Goal: Task Accomplishment & Management: Manage account settings

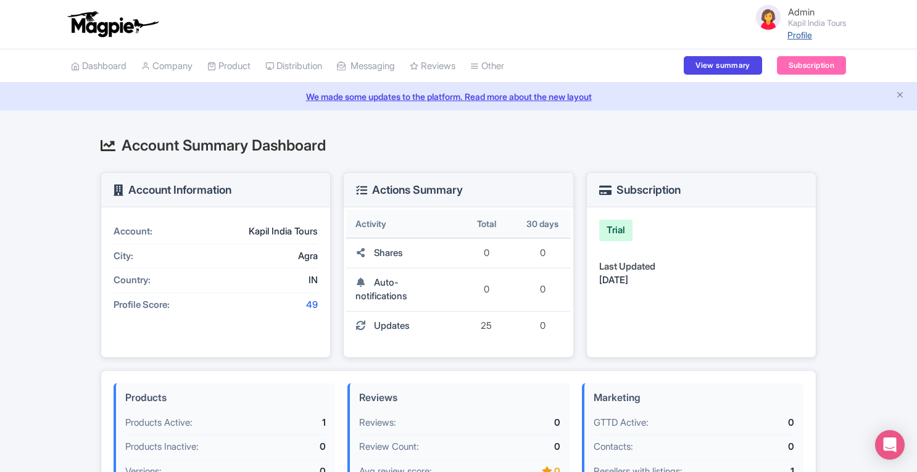
click at [796, 35] on link "Profile" at bounding box center [799, 35] width 25 height 10
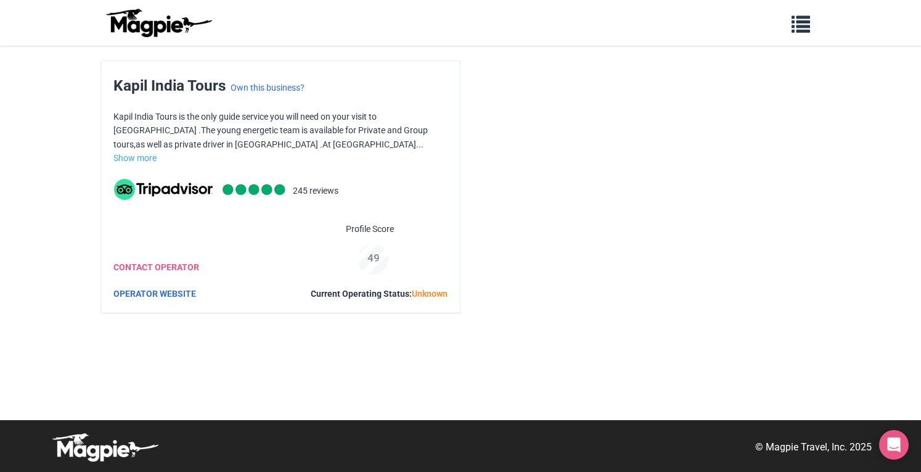
click at [627, 249] on div "Kapil India Tours Own this business? Kapil India Tours is the only guide servic…" at bounding box center [461, 186] width 720 height 253
click at [310, 146] on p "Kapil India Tours is the only guide service you will need on your visit to Indi…" at bounding box center [280, 130] width 334 height 41
click at [134, 162] on link "Show more" at bounding box center [134, 158] width 43 height 10
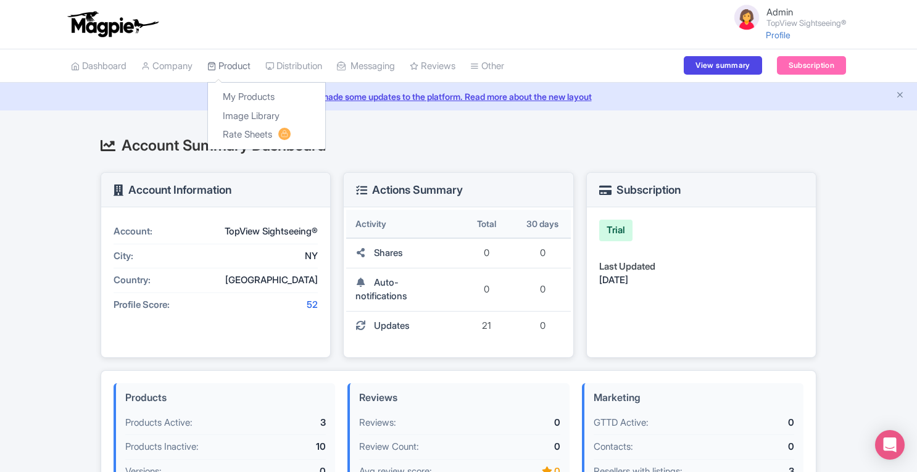
click at [243, 63] on link "Product" at bounding box center [228, 66] width 43 height 34
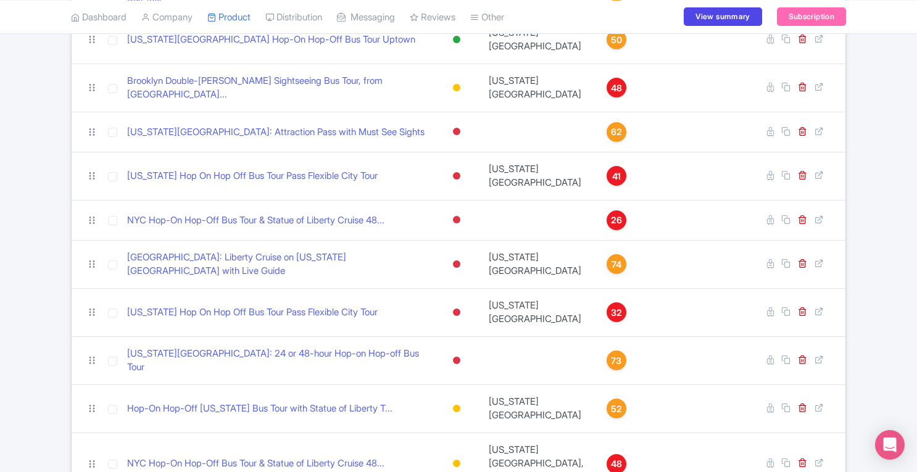
scroll to position [289, 0]
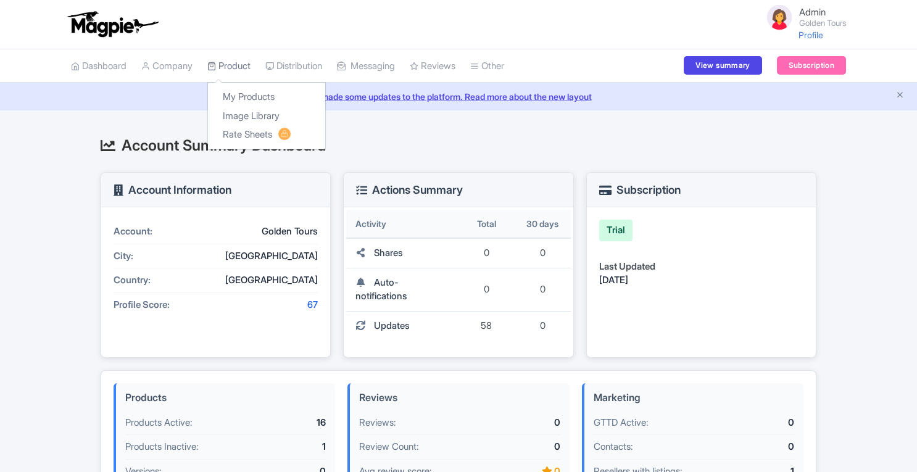
click at [231, 66] on link "Product" at bounding box center [228, 66] width 43 height 34
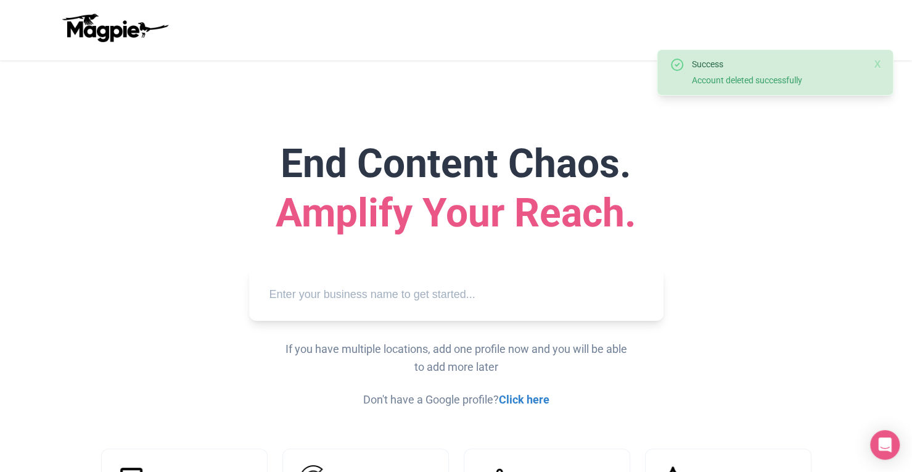
click at [391, 288] on input "text" at bounding box center [456, 295] width 395 height 34
paste input "Greenwich Royal Tours"
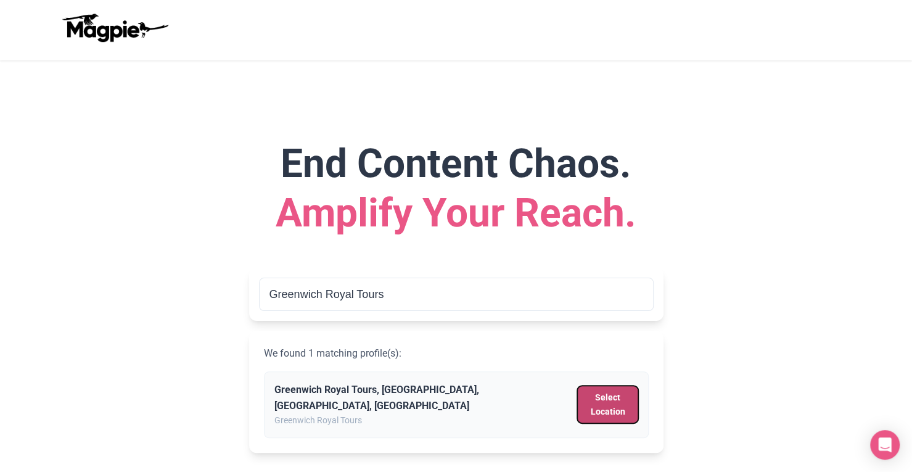
click at [601, 404] on button "Select Location" at bounding box center [607, 404] width 60 height 38
type input "Greenwich Royal Tours, Cutty Sark Gardens, London, UK"
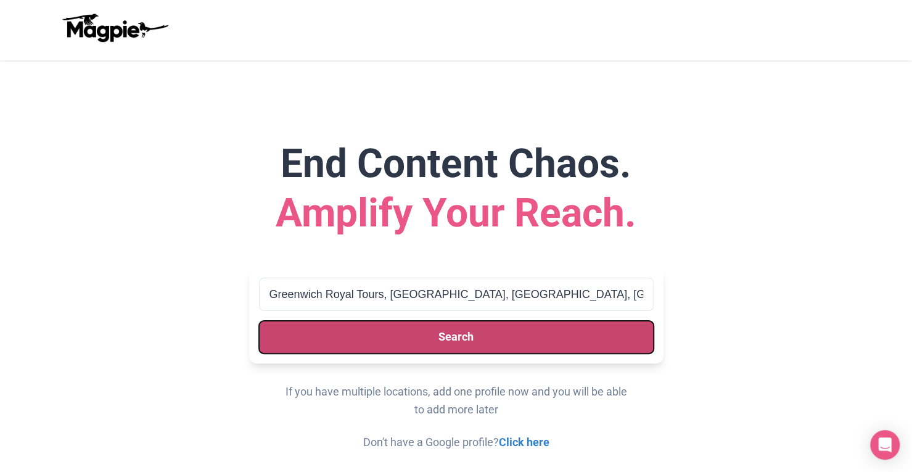
click at [495, 323] on button "Search" at bounding box center [456, 337] width 395 height 33
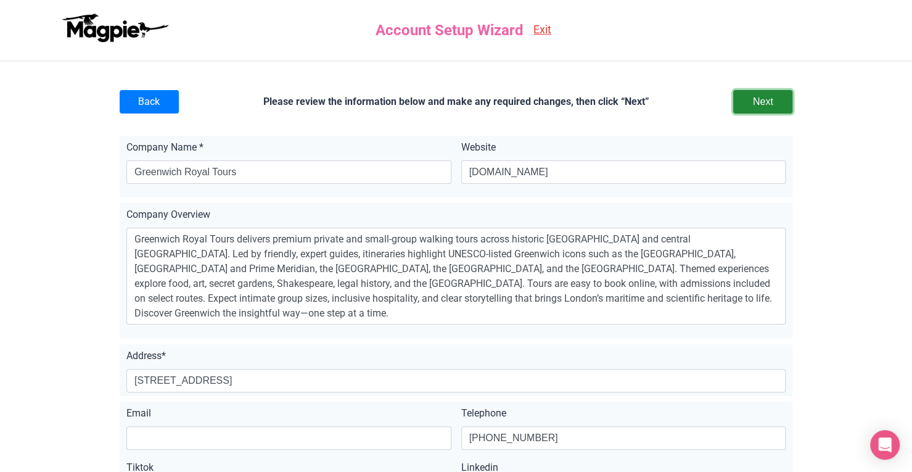
click at [772, 106] on input "Next" at bounding box center [762, 101] width 59 height 23
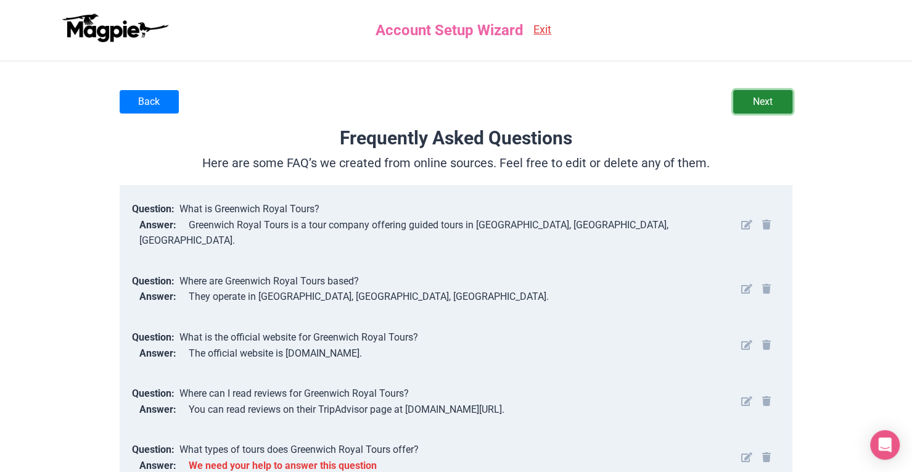
click at [761, 105] on link "Next" at bounding box center [762, 101] width 59 height 23
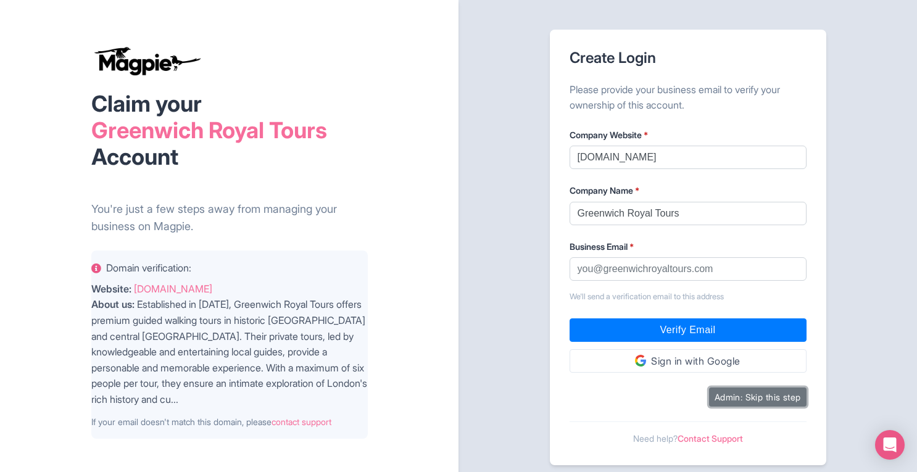
click at [751, 397] on button "Admin: Skip this step" at bounding box center [757, 396] width 97 height 19
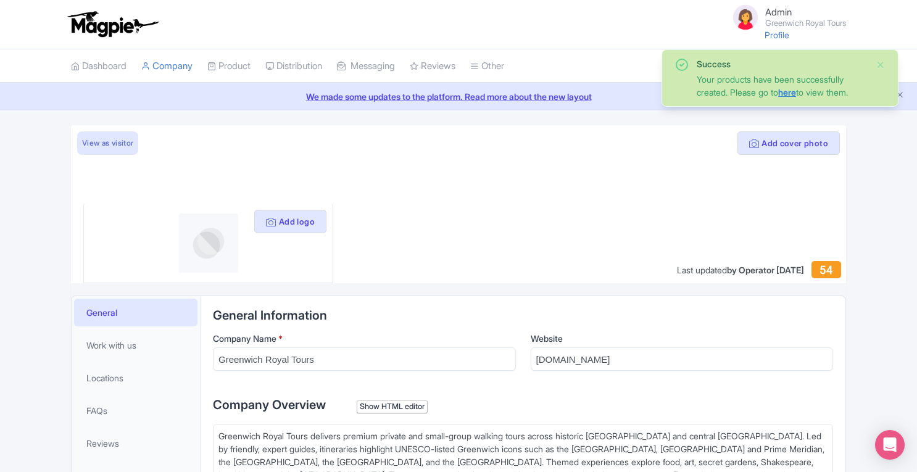
click at [793, 94] on link "here" at bounding box center [787, 92] width 18 height 10
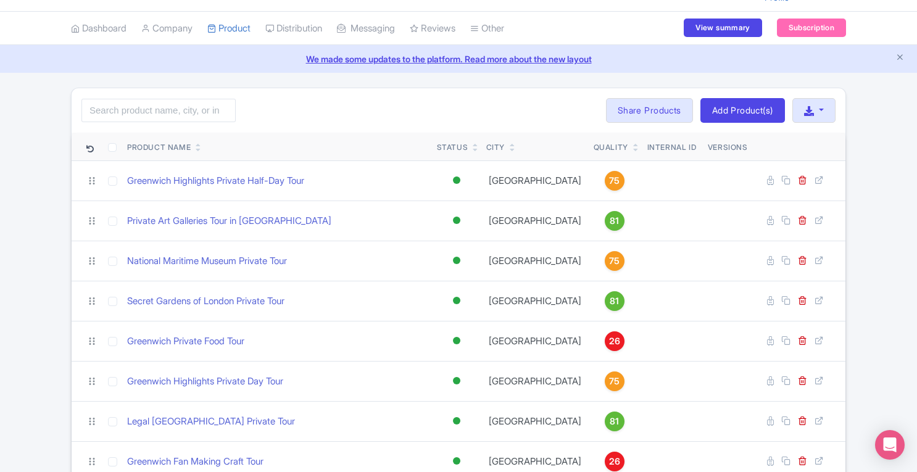
scroll to position [35, 0]
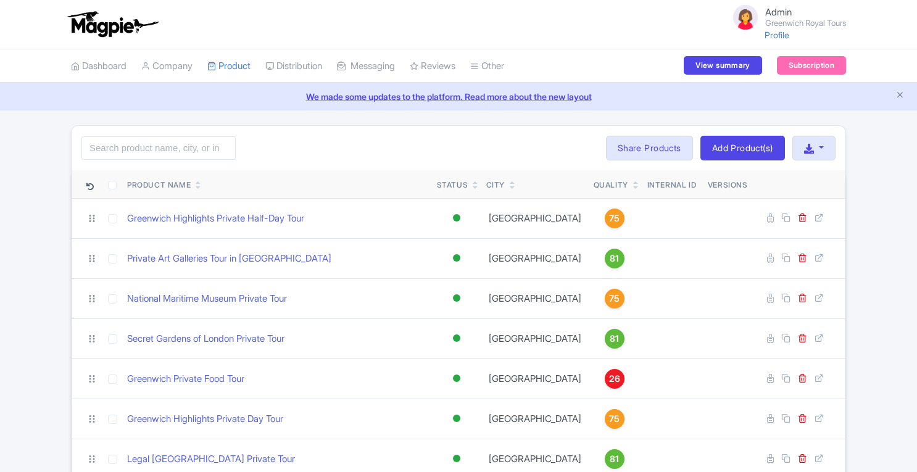
scroll to position [35, 0]
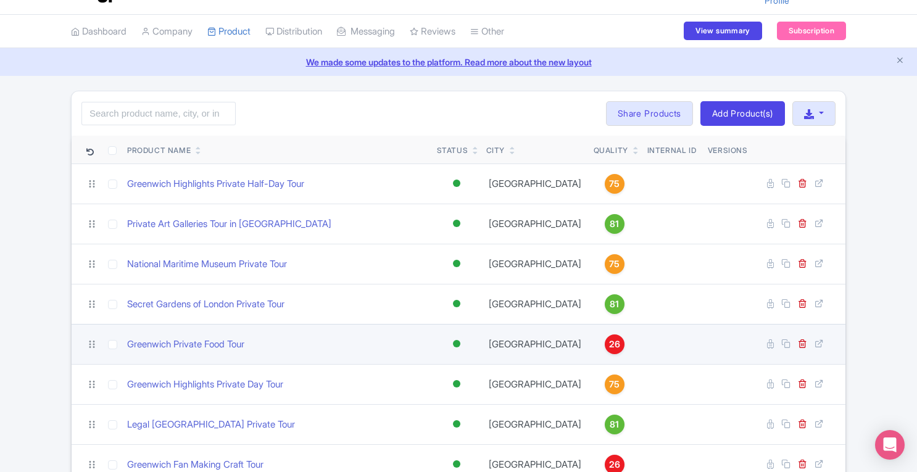
click at [609, 348] on span "26" at bounding box center [614, 344] width 11 height 14
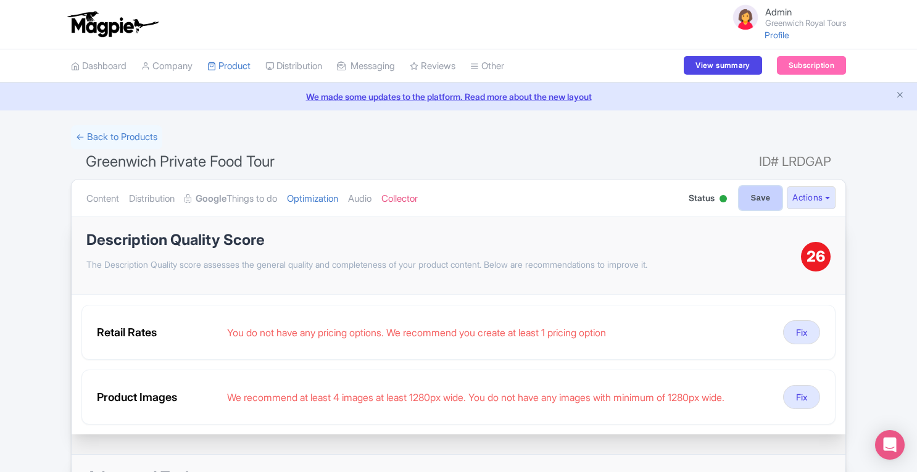
click at [762, 199] on input "Save" at bounding box center [760, 197] width 43 height 23
type input "Saving..."
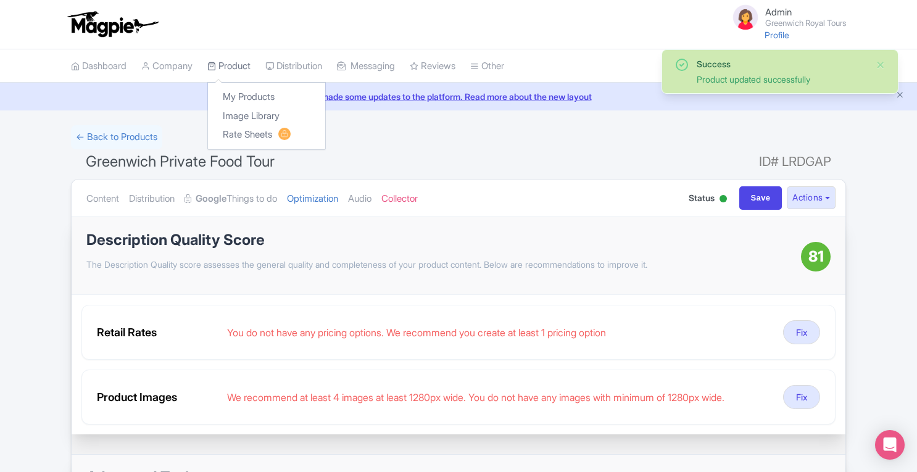
click at [244, 65] on link "Product" at bounding box center [228, 66] width 43 height 34
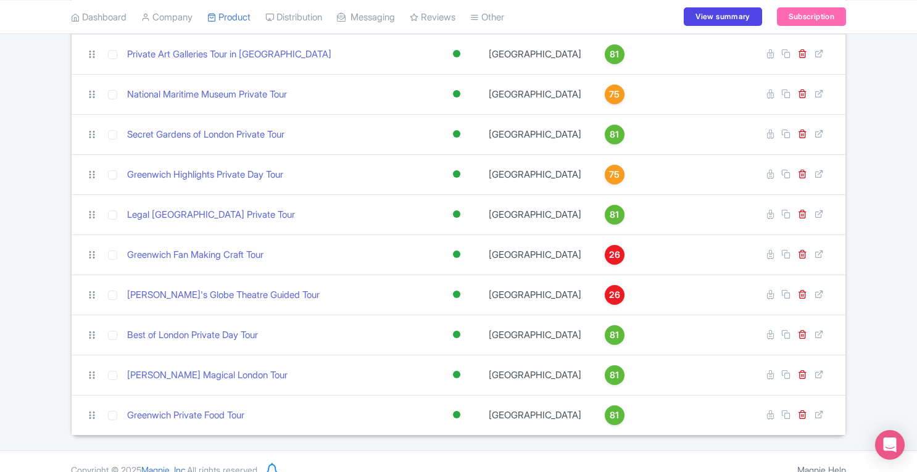
scroll to position [216, 0]
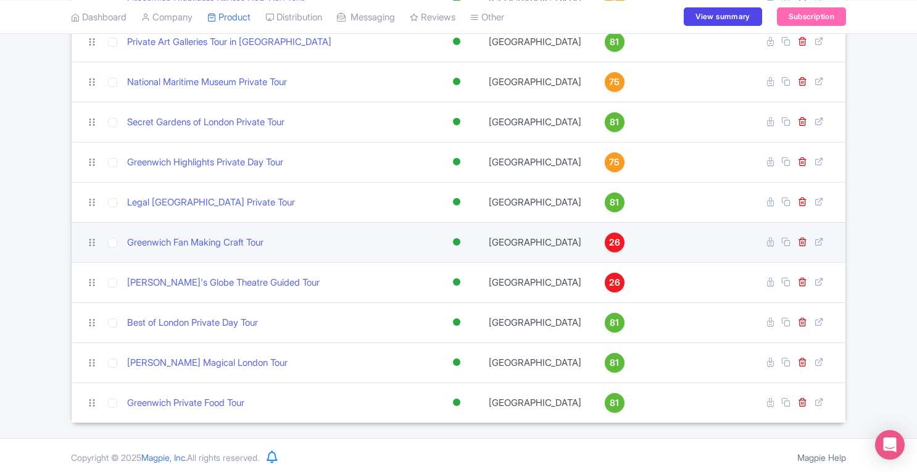
click at [609, 245] on span "26" at bounding box center [614, 243] width 11 height 14
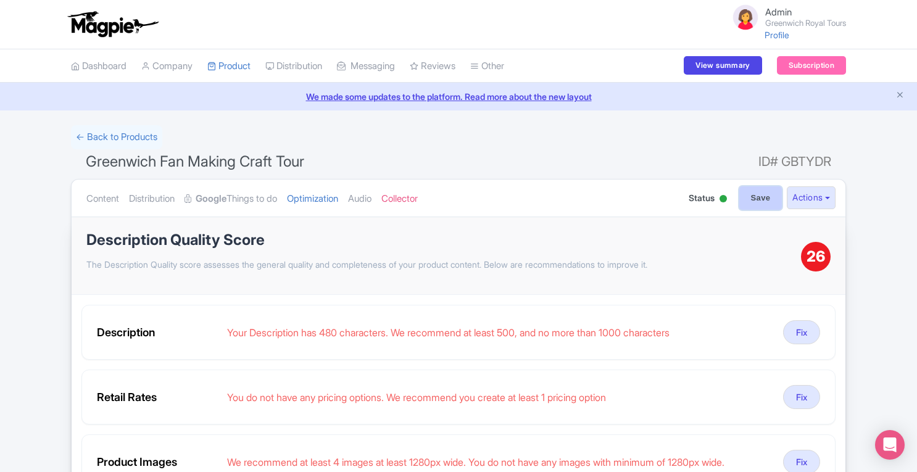
click at [769, 199] on input "Save" at bounding box center [760, 197] width 43 height 23
type input "Saving..."
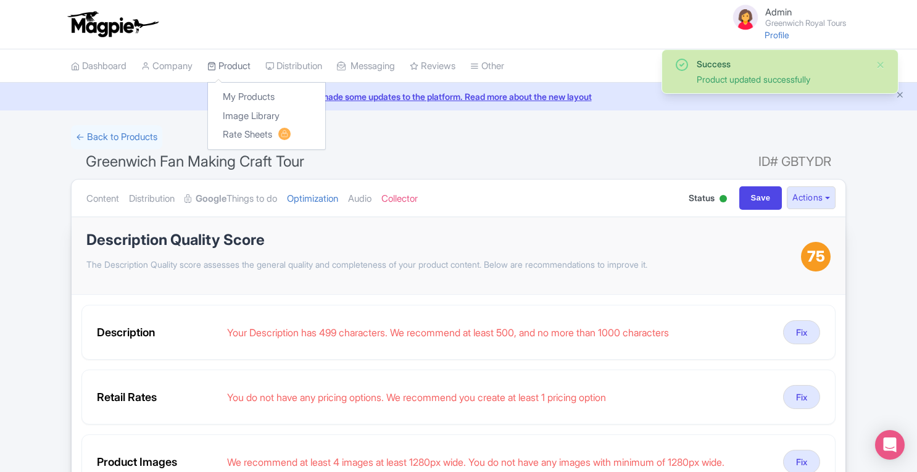
click at [231, 68] on link "Product" at bounding box center [228, 66] width 43 height 34
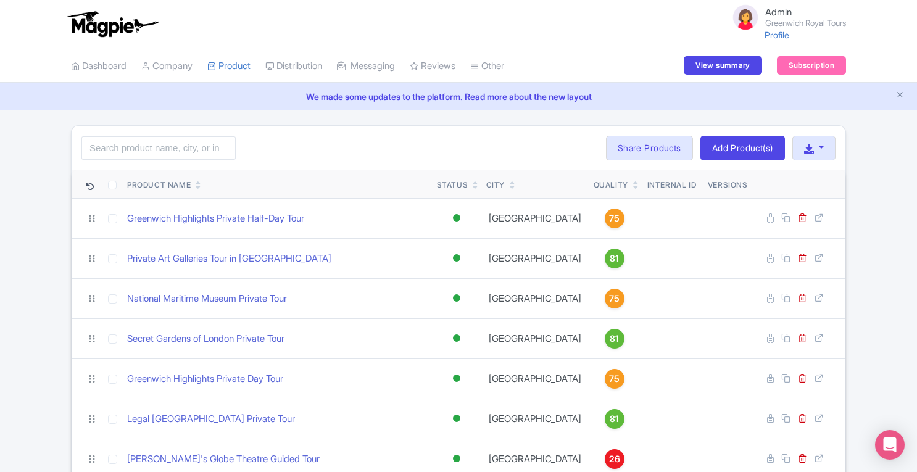
scroll to position [193, 0]
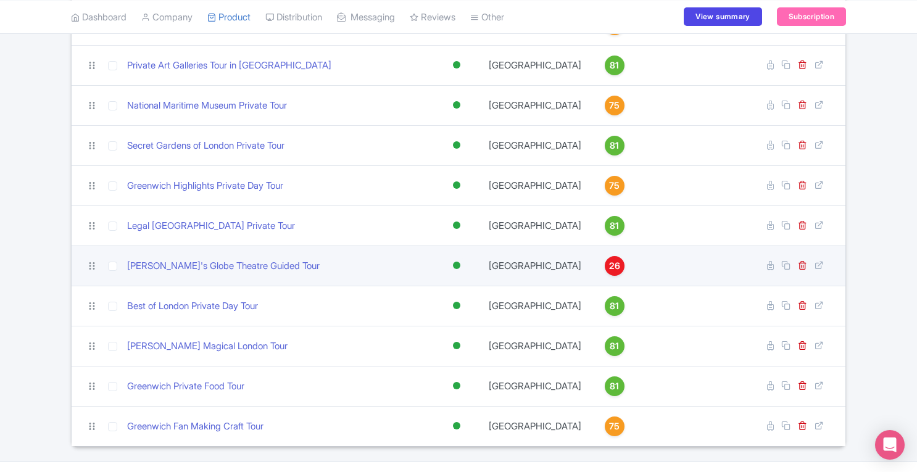
click at [609, 264] on span "26" at bounding box center [614, 266] width 11 height 14
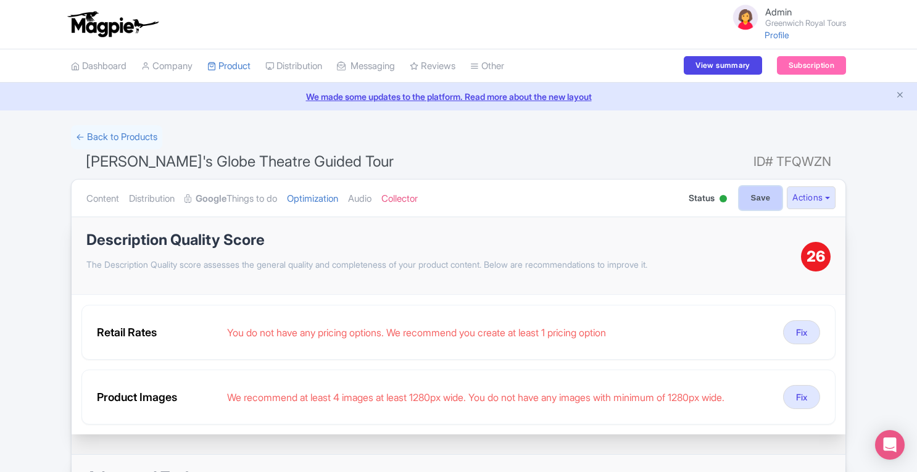
click at [754, 201] on input "Save" at bounding box center [760, 197] width 43 height 23
type input "Saving..."
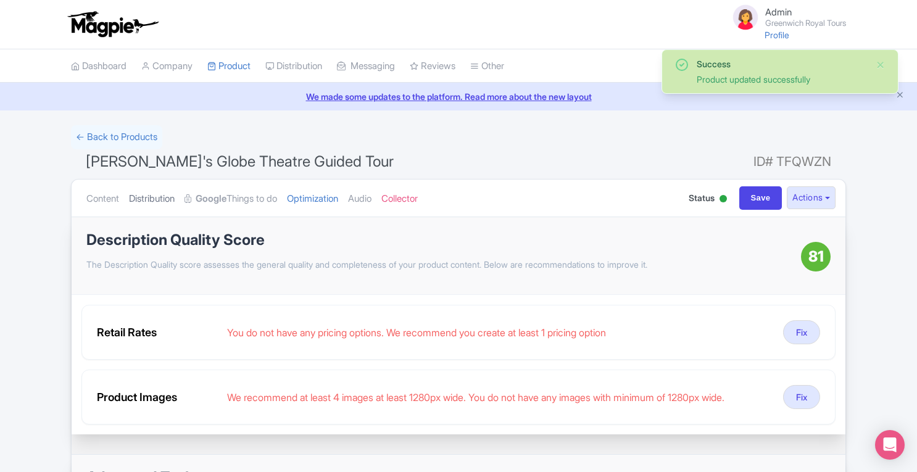
click at [154, 199] on link "Distribution" at bounding box center [152, 198] width 46 height 39
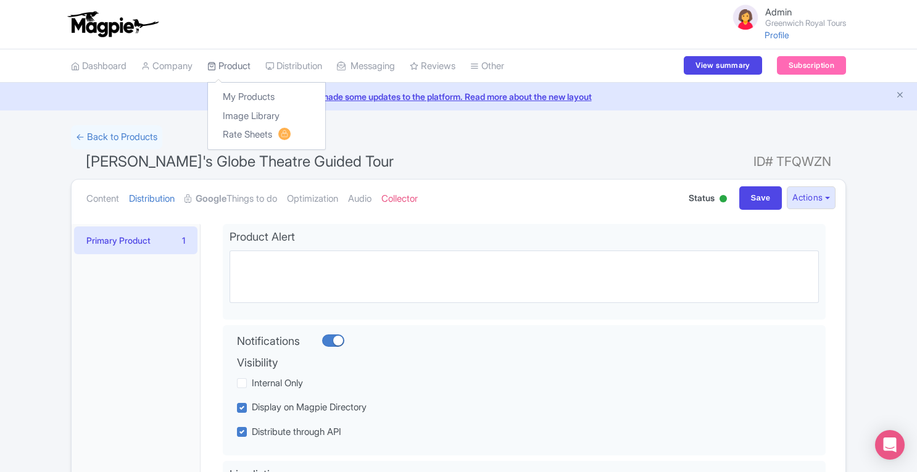
click at [230, 65] on link "Product" at bounding box center [228, 66] width 43 height 34
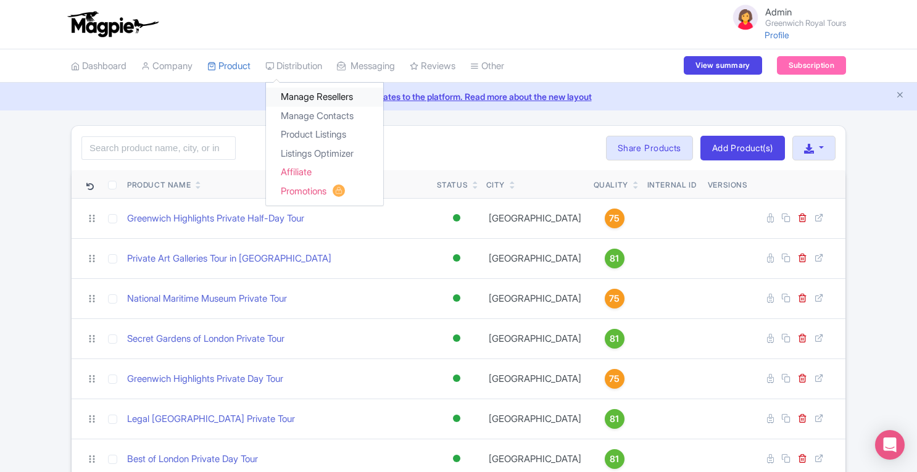
click at [309, 90] on link "Manage Resellers" at bounding box center [324, 97] width 117 height 19
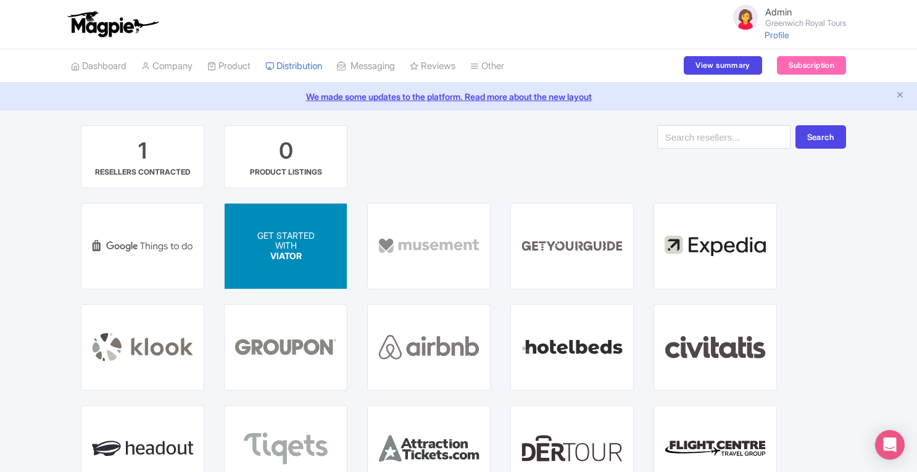
click at [317, 244] on div "GET STARTED WITH VIATOR" at bounding box center [286, 246] width 122 height 85
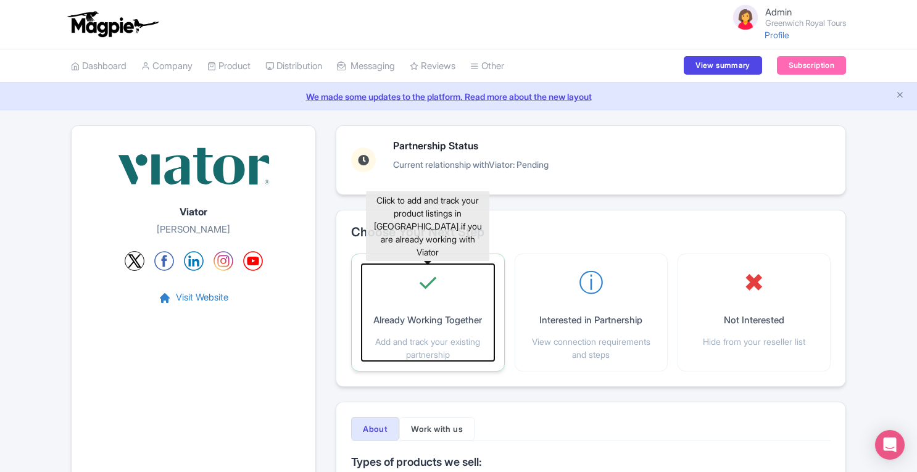
click at [411, 288] on div "✓ Already Working Together Add and track your existing partnership" at bounding box center [427, 312] width 132 height 97
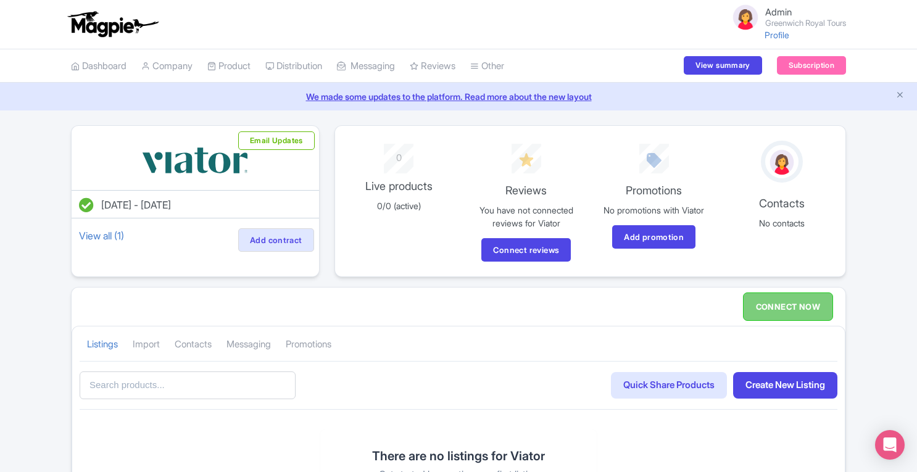
scroll to position [126, 0]
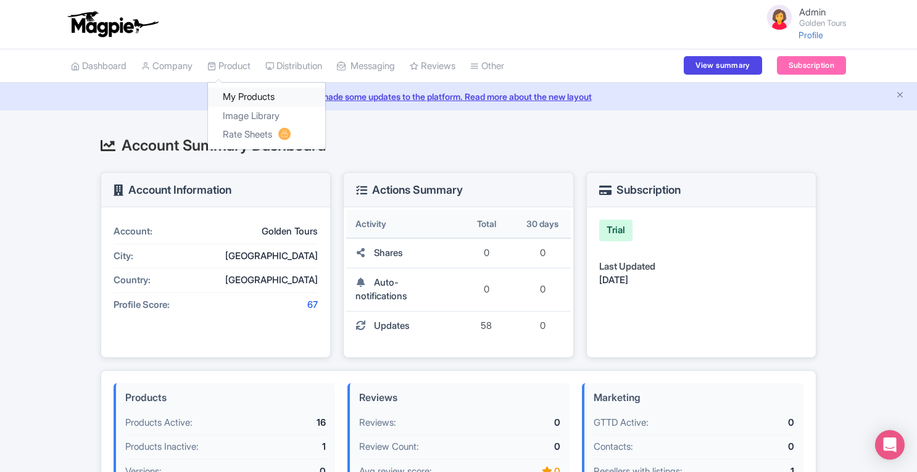
click at [245, 97] on link "My Products" at bounding box center [266, 97] width 117 height 19
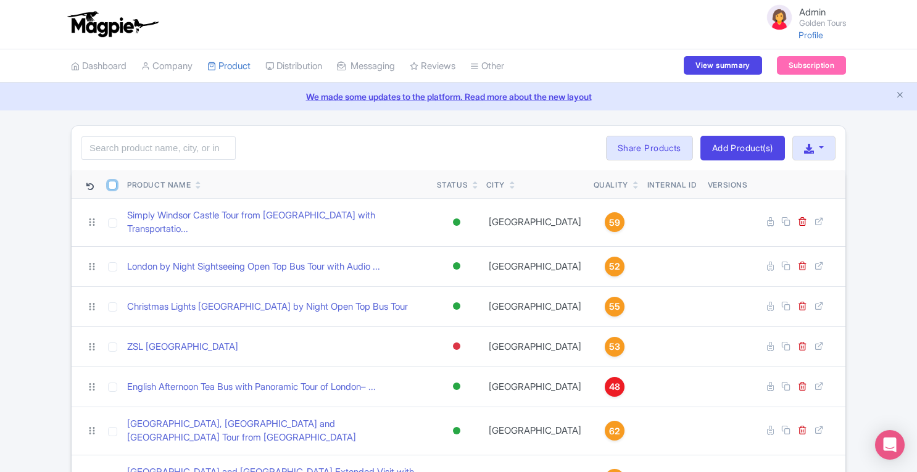
click at [110, 187] on input "checkbox" at bounding box center [112, 185] width 9 height 9
checkbox input "true"
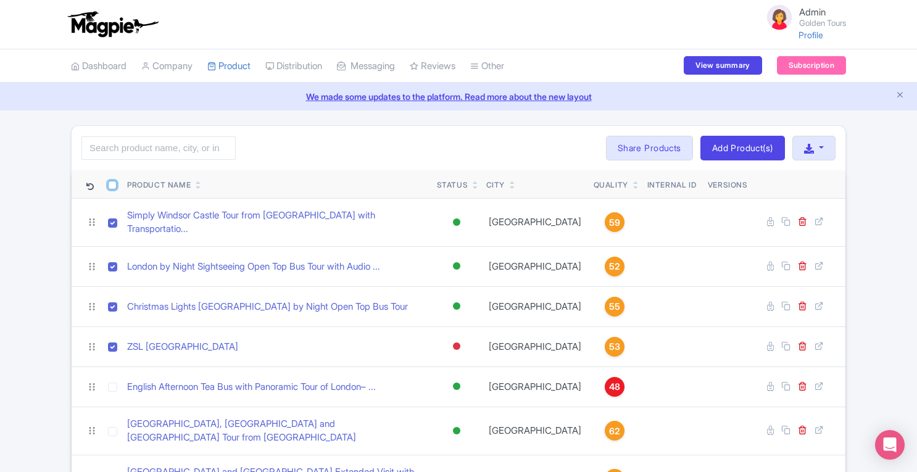
checkbox input "true"
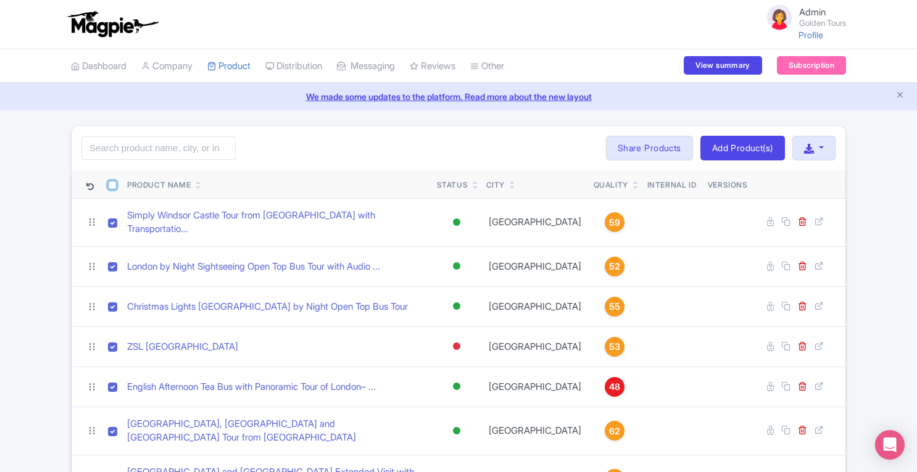
checkbox input "true"
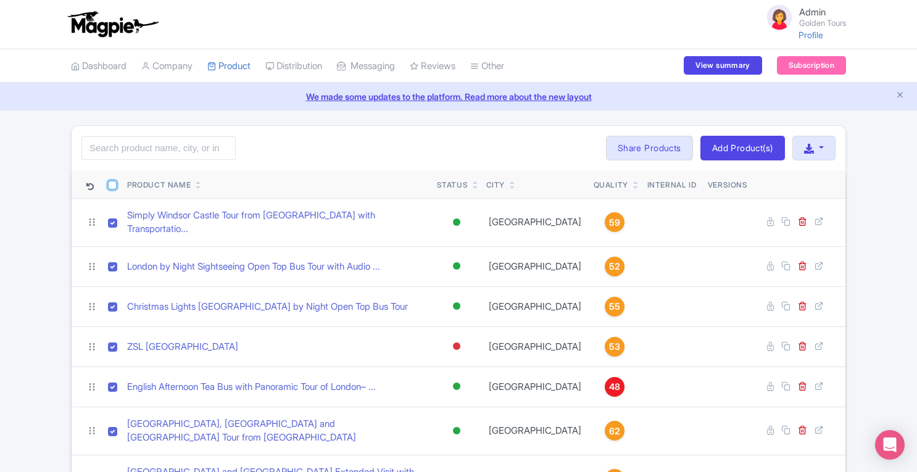
checkbox input "true"
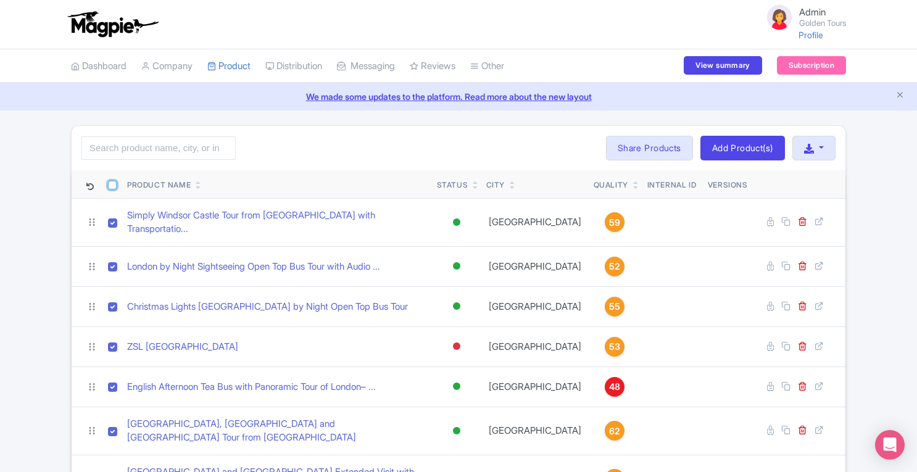
checkbox input "true"
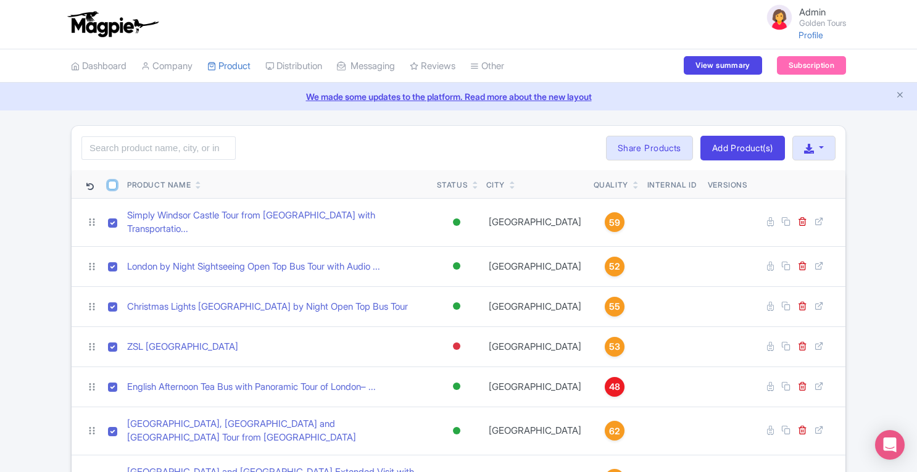
checkbox input "true"
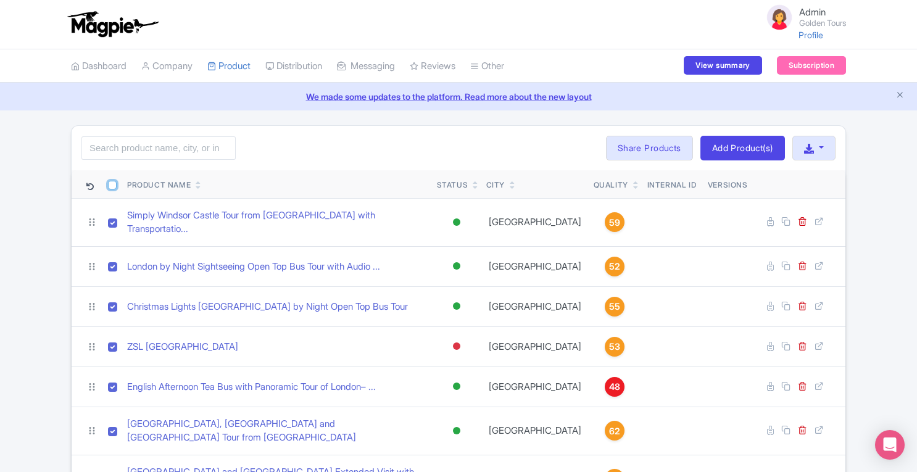
checkbox input "true"
click at [579, 150] on button "Bulk Actions" at bounding box center [557, 148] width 81 height 25
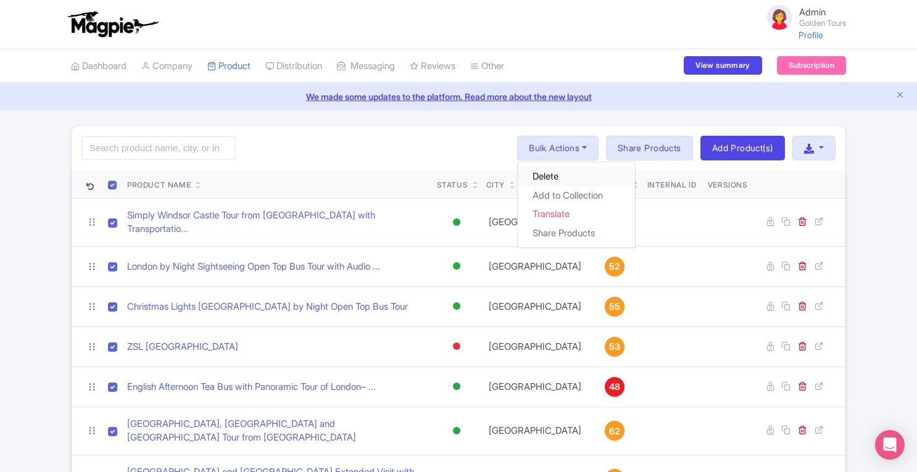
click at [553, 182] on link "Delete" at bounding box center [575, 176] width 117 height 19
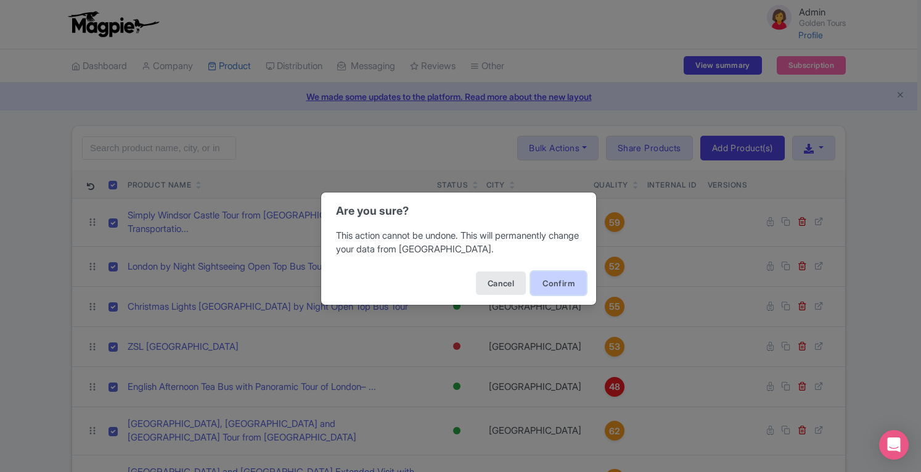
click at [547, 282] on button "Confirm" at bounding box center [559, 282] width 56 height 23
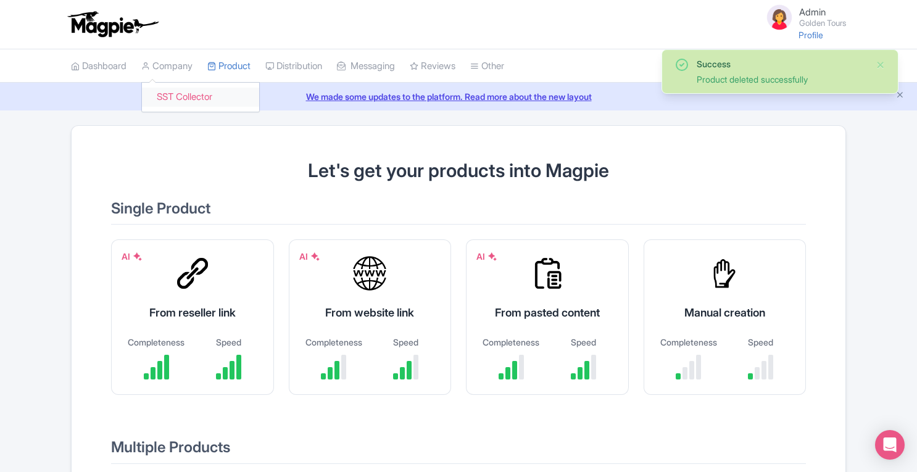
click at [176, 103] on link "SST Collector" at bounding box center [200, 97] width 117 height 19
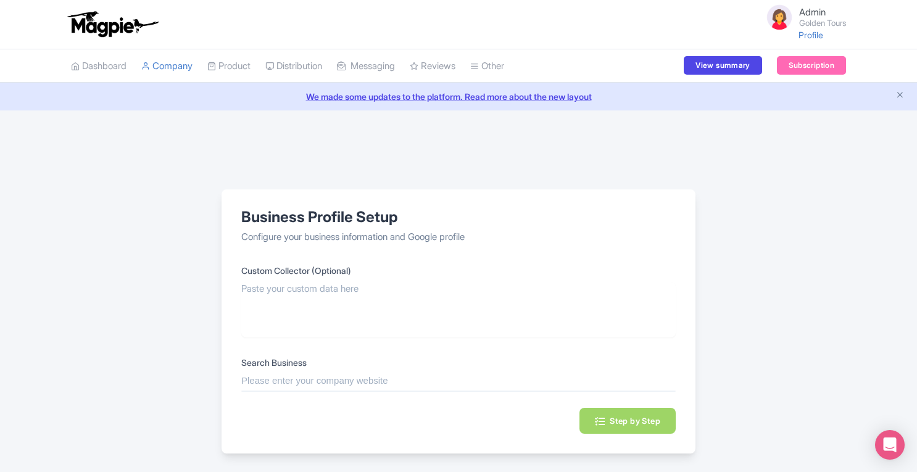
click at [335, 386] on input "text" at bounding box center [458, 381] width 434 height 14
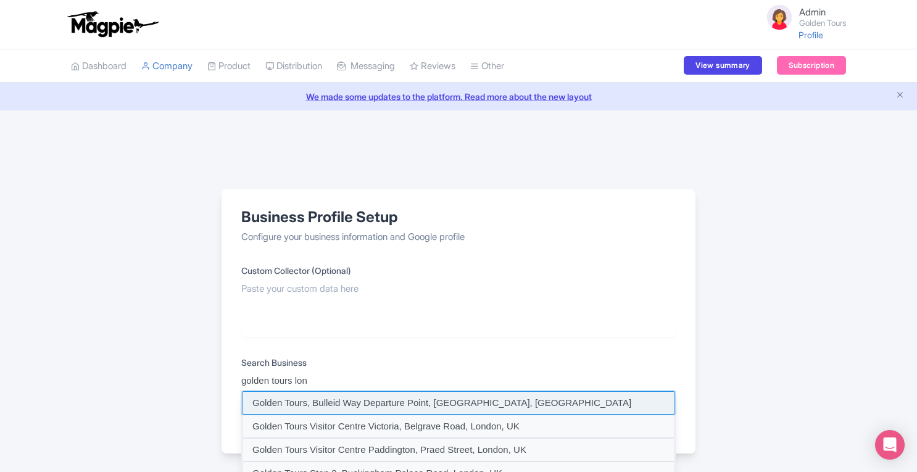
click at [340, 398] on input at bounding box center [458, 402] width 433 height 23
type input "Golden Tours, Bulleid Way Departure Point, [GEOGRAPHIC_DATA], [GEOGRAPHIC_DATA]"
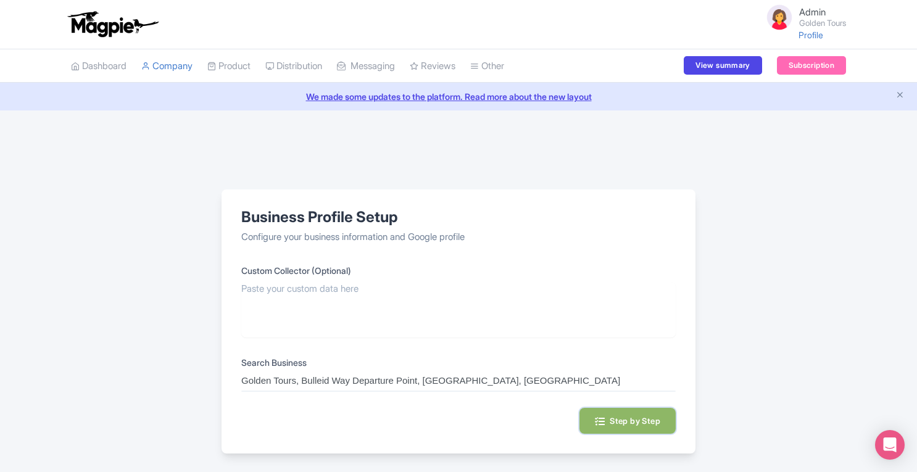
click at [622, 418] on button "Step by Step" at bounding box center [627, 421] width 96 height 26
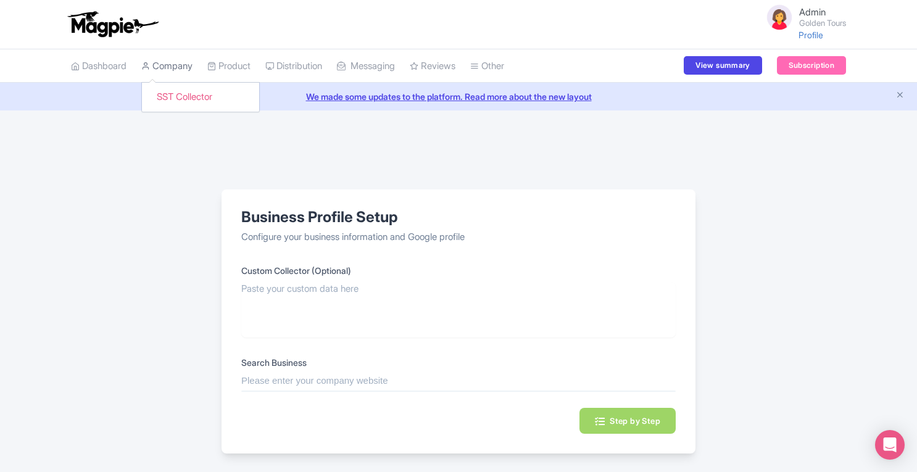
click at [160, 67] on link "Company" at bounding box center [166, 66] width 51 height 34
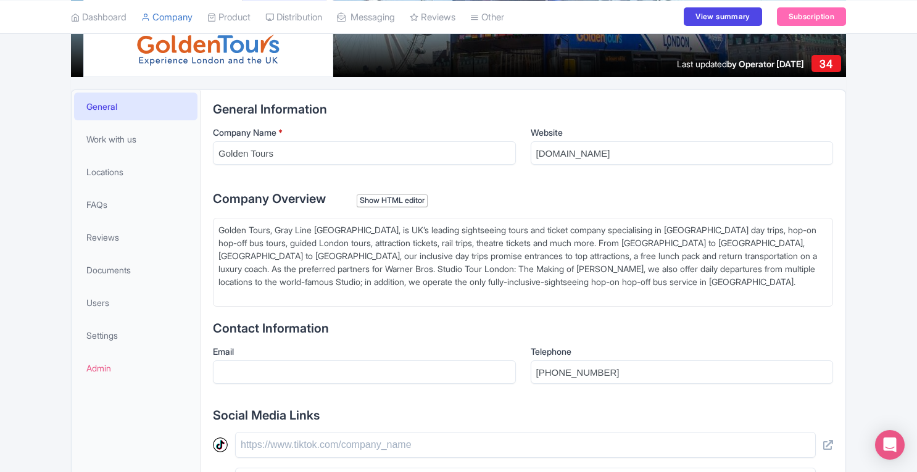
scroll to position [195, 0]
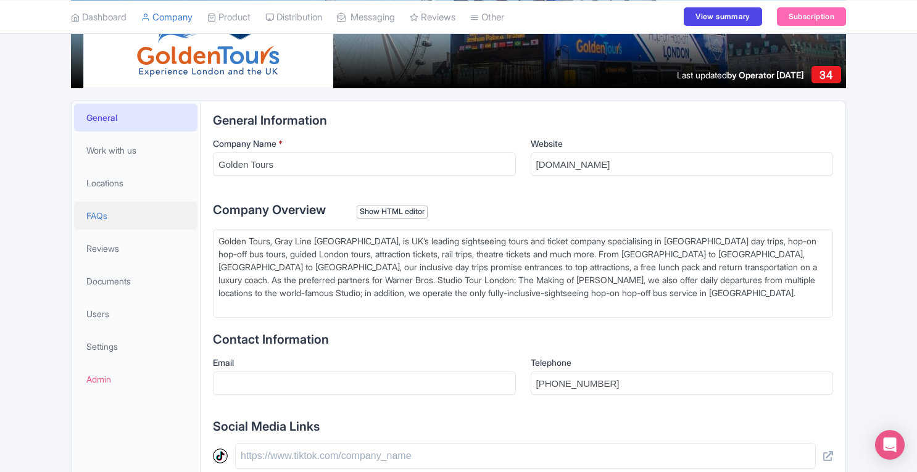
click at [88, 213] on span "FAQs" at bounding box center [96, 215] width 21 height 13
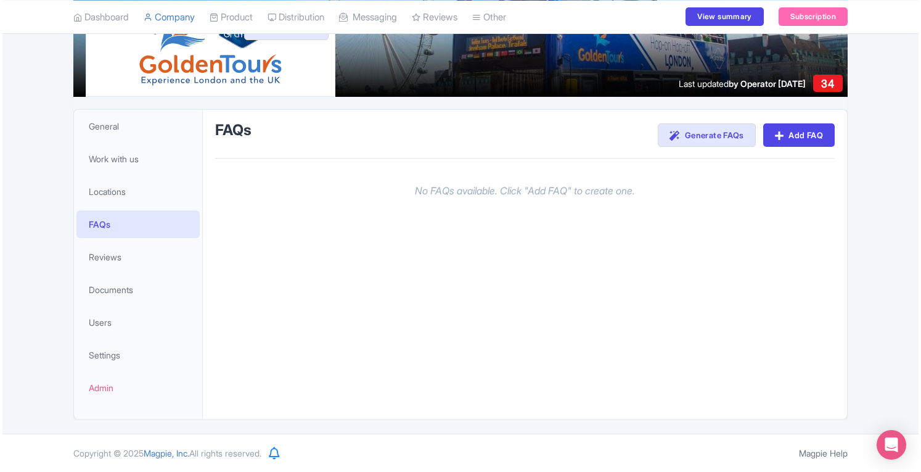
scroll to position [185, 0]
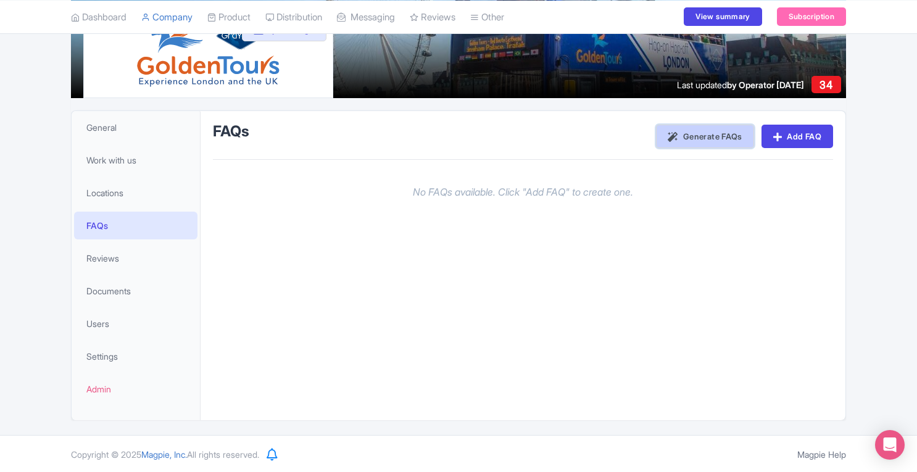
click at [680, 133] on link "Generate FAQs" at bounding box center [704, 136] width 97 height 23
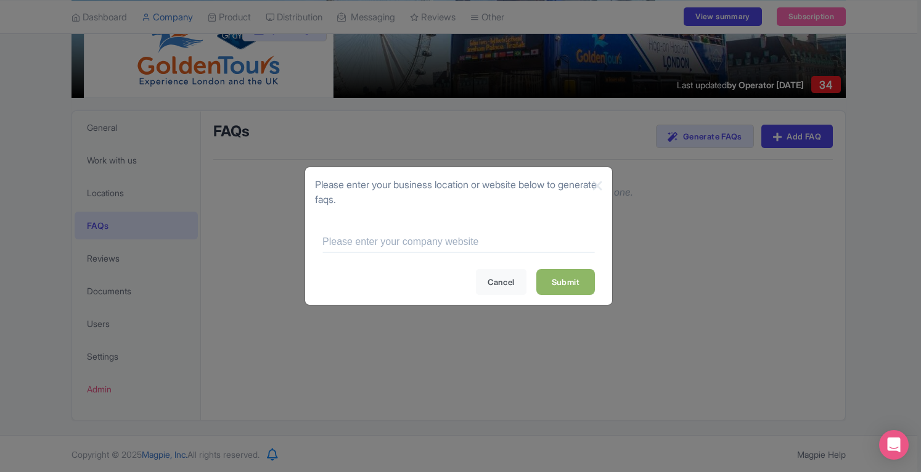
click at [566, 276] on link "Submit" at bounding box center [566, 282] width 59 height 26
click at [493, 244] on input "text" at bounding box center [459, 241] width 273 height 15
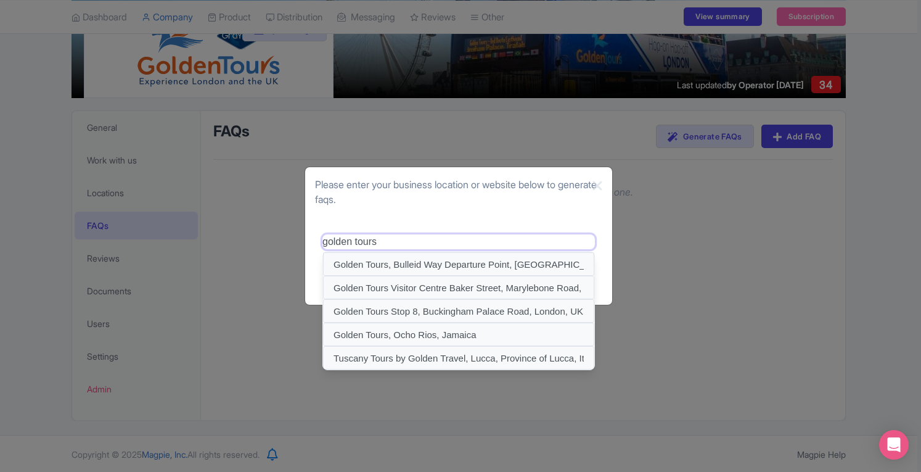
type input "Golden Tours, Bulleid Way Departure Point, Bulleid Way, London, UK"
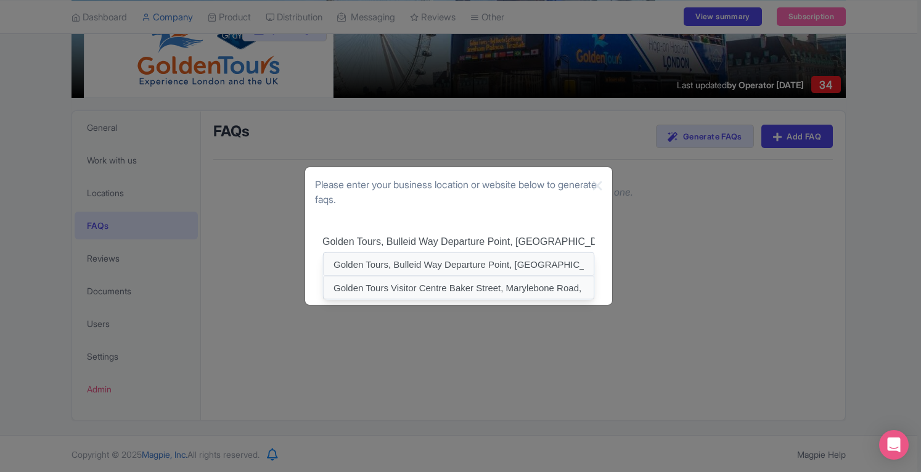
click at [553, 207] on p "Please enter your business location or website below to generate faqs." at bounding box center [458, 192] width 287 height 30
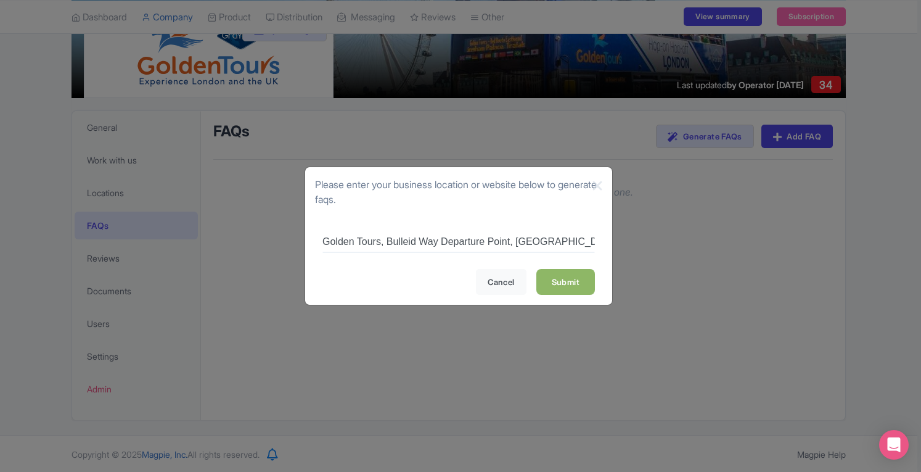
click at [569, 287] on link "Submit" at bounding box center [566, 282] width 59 height 26
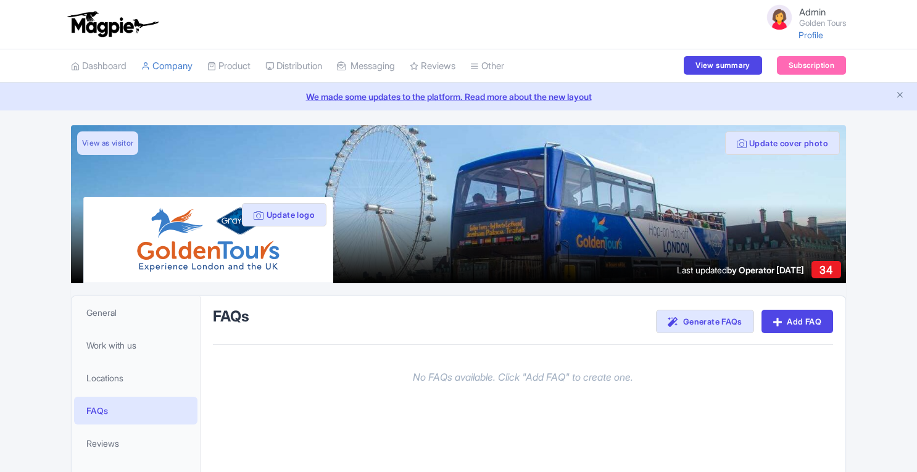
scroll to position [185, 0]
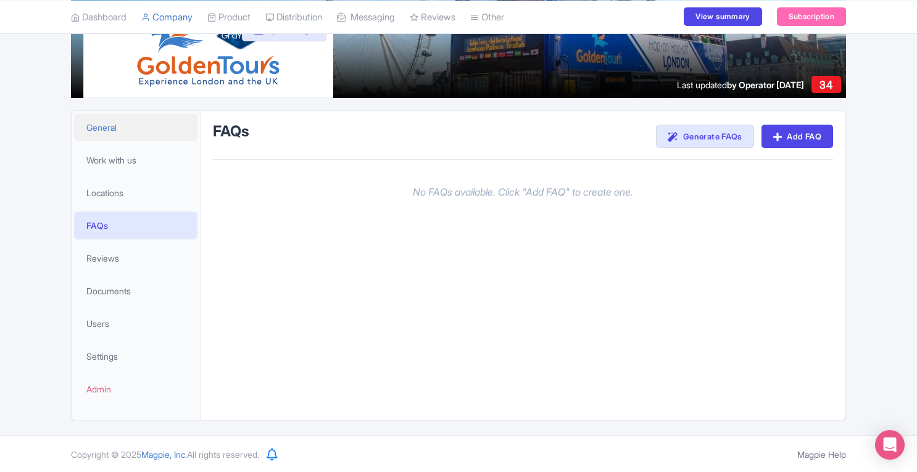
click at [142, 131] on link "General" at bounding box center [135, 127] width 123 height 28
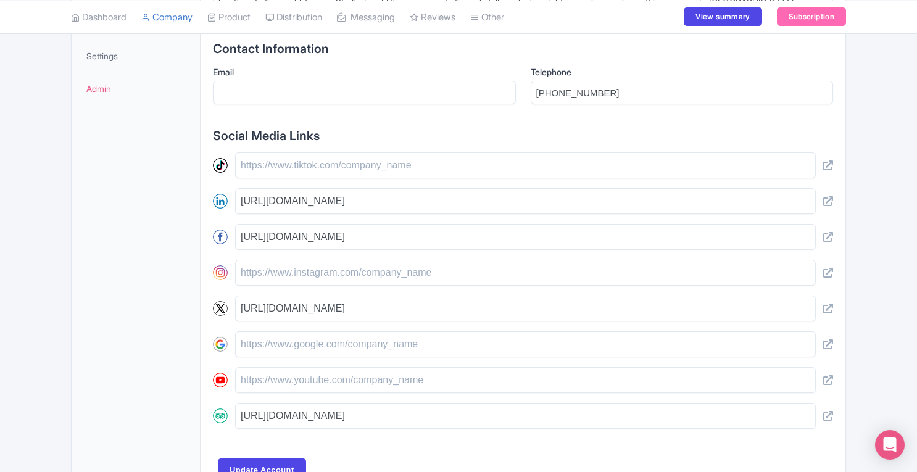
scroll to position [487, 0]
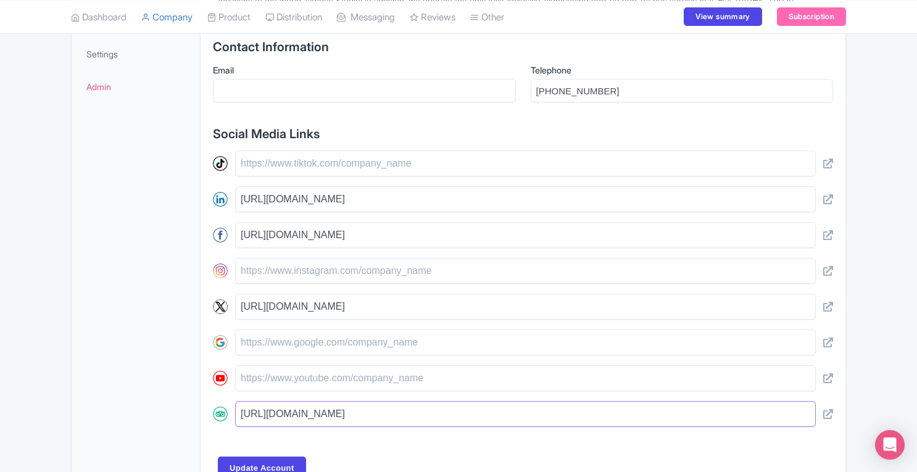
drag, startPoint x: 741, startPoint y: 414, endPoint x: 230, endPoint y: 414, distance: 511.3
click at [230, 414] on div "https://www.tripadvisor.com/Attraction_Review-g186338-d663796-Reviews-Golden_To…" at bounding box center [523, 414] width 620 height 26
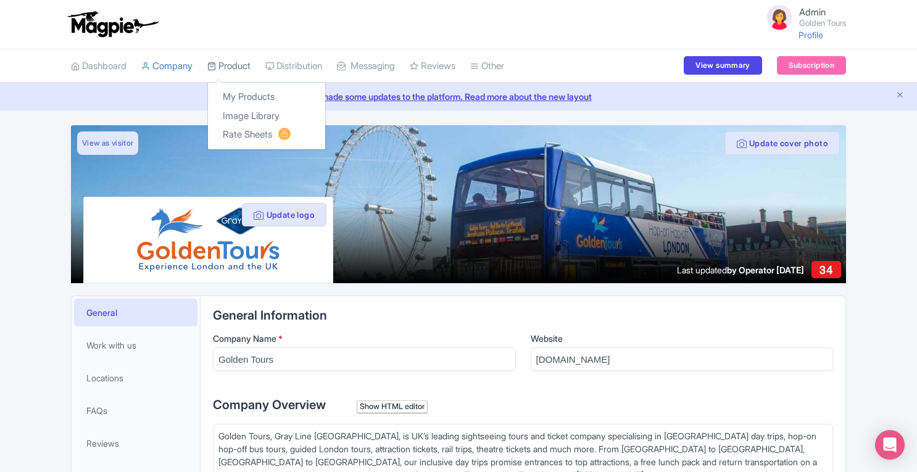
click at [243, 70] on link "Product" at bounding box center [228, 66] width 43 height 34
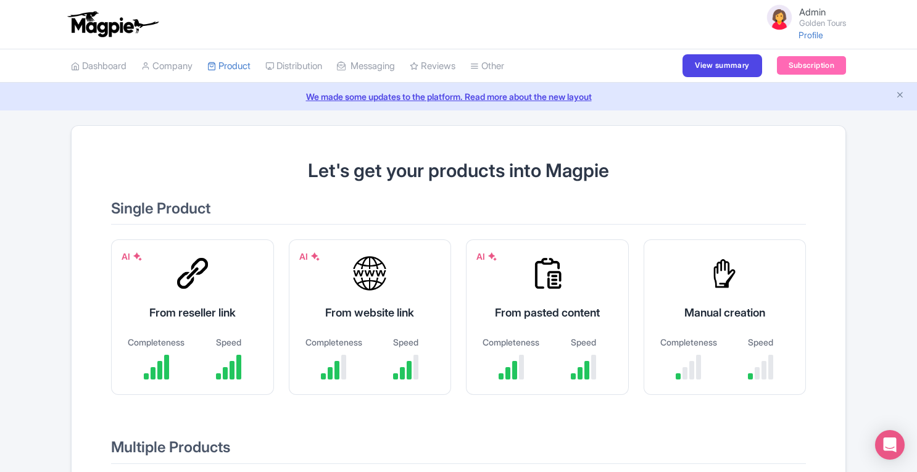
scroll to position [279, 0]
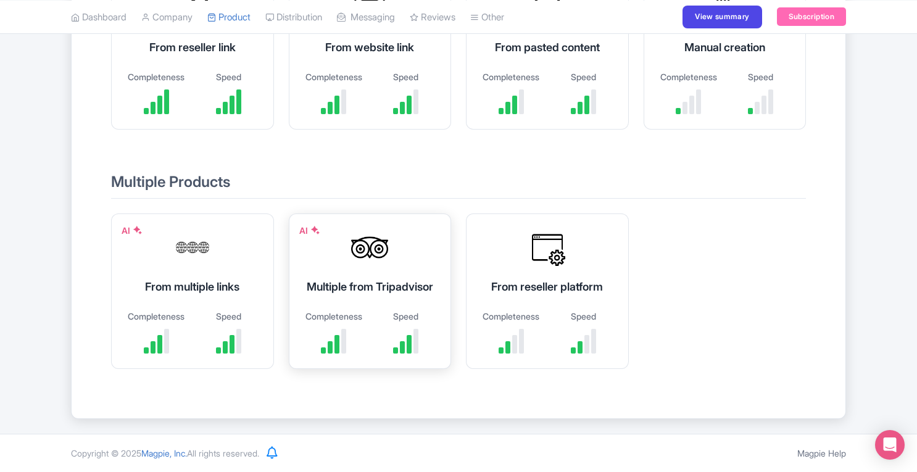
click at [370, 303] on div "AI Multiple from Tripadvisor Completeness Speed" at bounding box center [370, 290] width 163 height 155
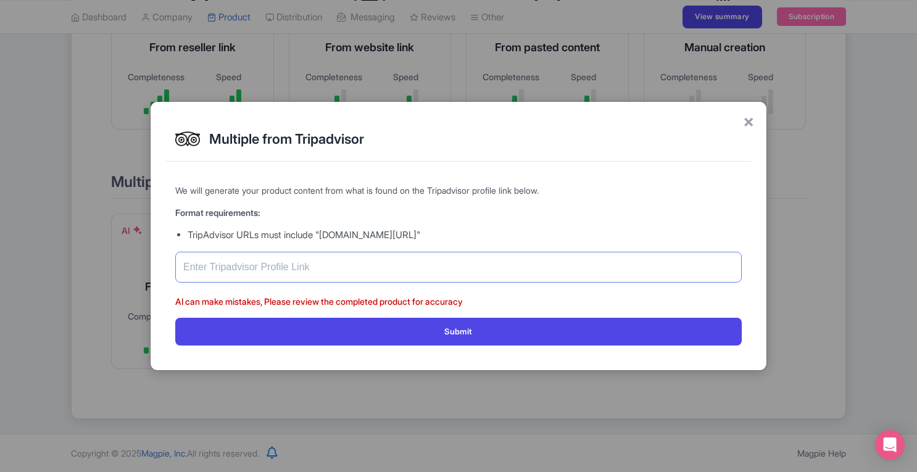
click at [407, 262] on input "text" at bounding box center [458, 267] width 566 height 31
paste input "[URL][DOMAIN_NAME]"
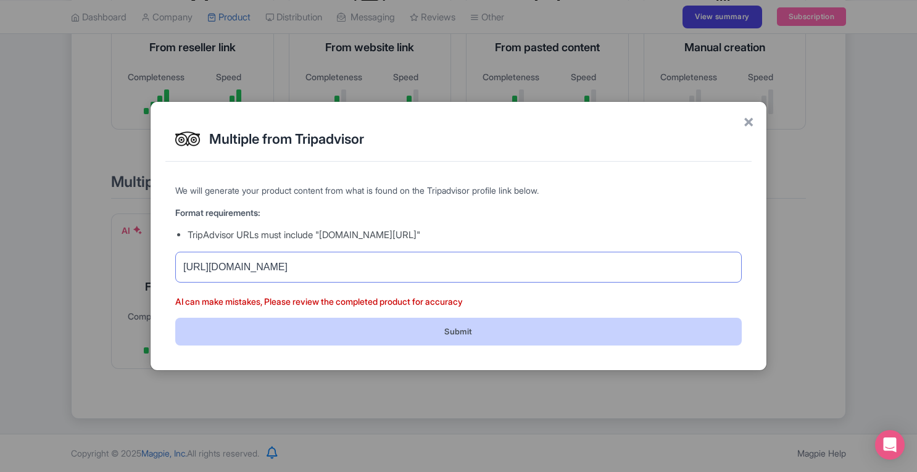
type input "[URL][DOMAIN_NAME]"
click at [452, 337] on button "Submit" at bounding box center [458, 332] width 566 height 28
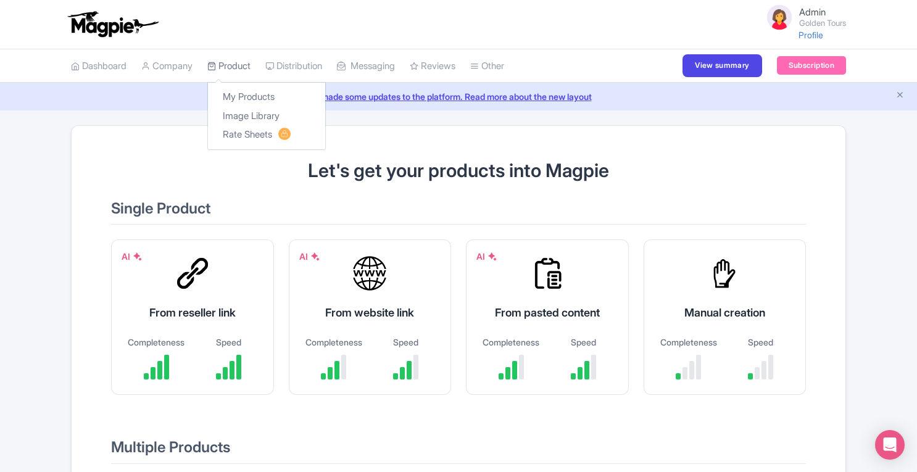
click at [237, 62] on link "Product" at bounding box center [228, 66] width 43 height 34
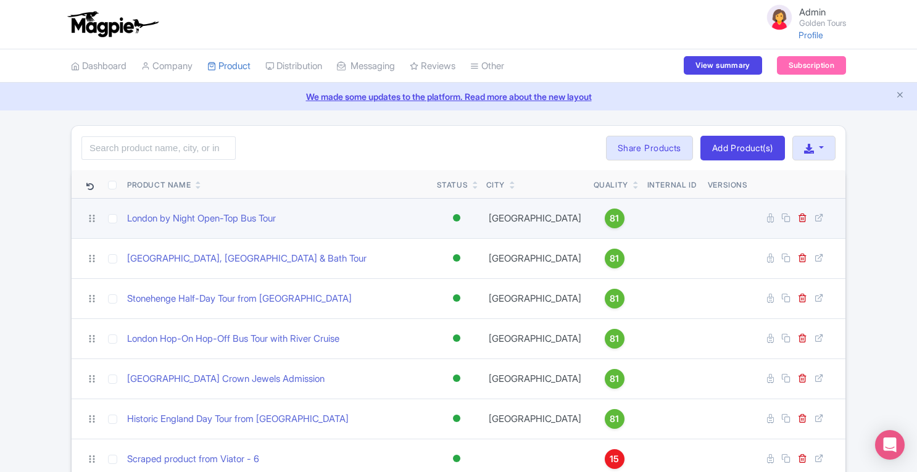
click at [604, 224] on div "81" at bounding box center [614, 218] width 20 height 20
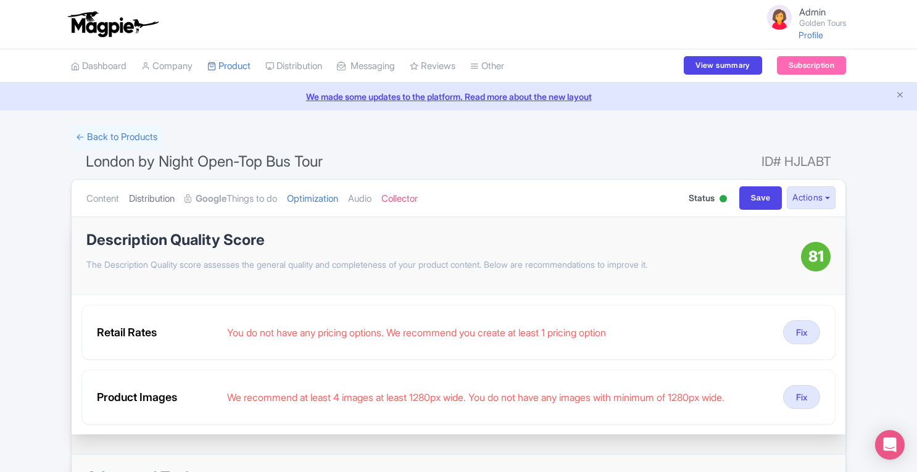
click at [170, 198] on link "Distribution" at bounding box center [152, 198] width 46 height 39
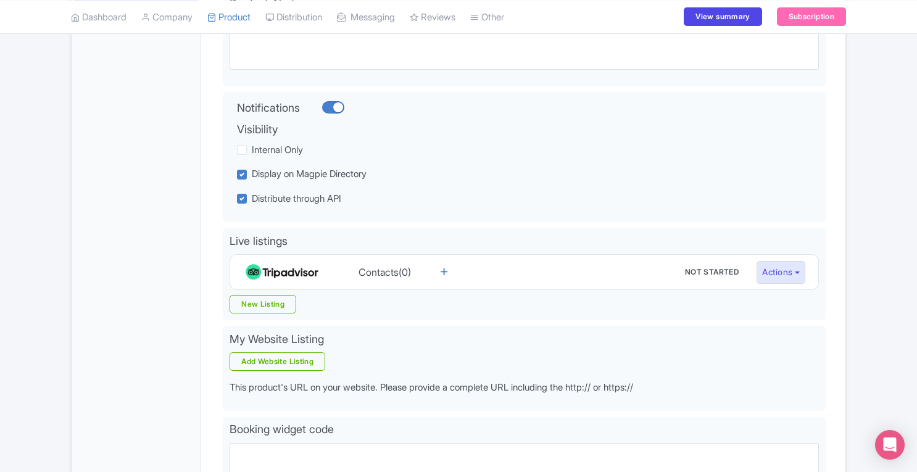
scroll to position [257, 0]
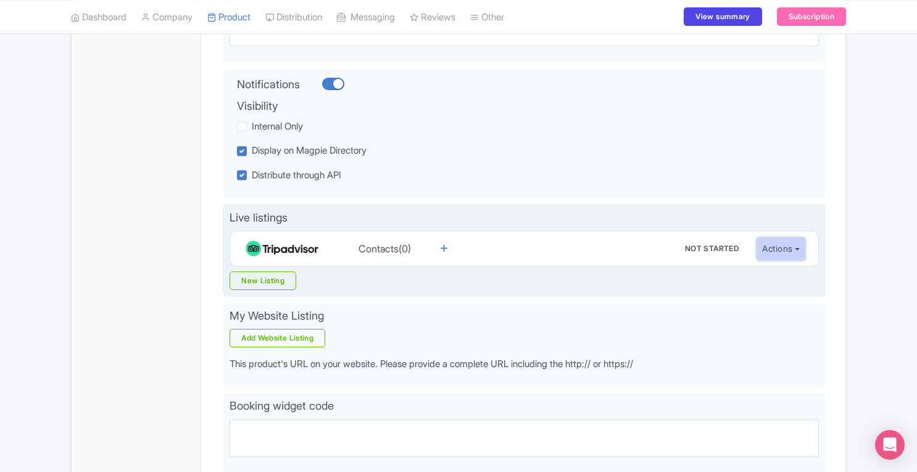
click at [787, 254] on button "Actions" at bounding box center [780, 248] width 49 height 23
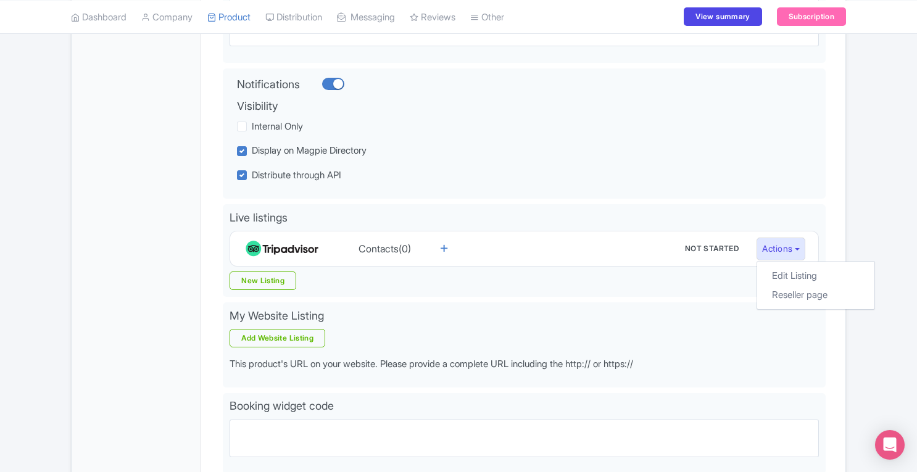
click at [873, 226] on div "← Back to Products London by Night Open-Top Bus Tour ID# HJLABT Content Distrib…" at bounding box center [458, 241] width 917 height 744
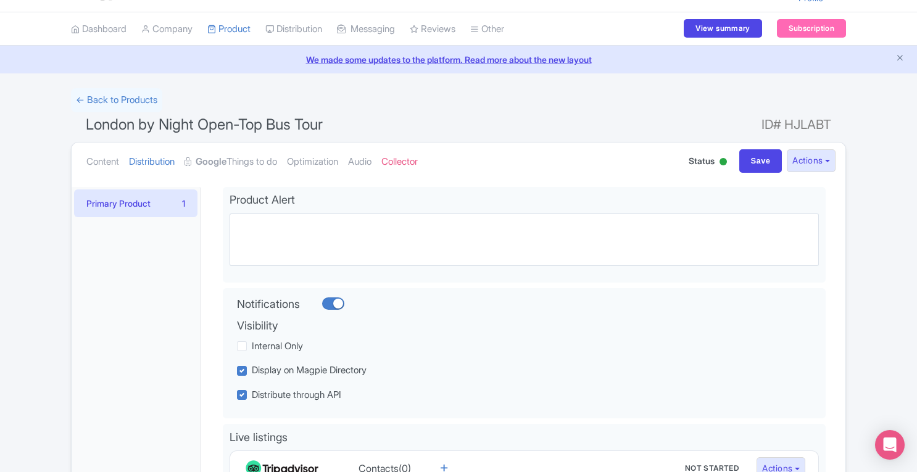
scroll to position [31, 0]
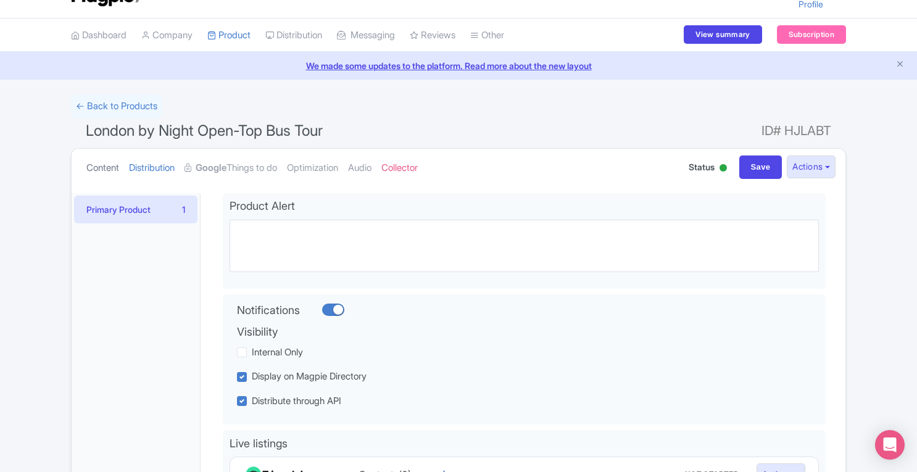
click at [103, 165] on link "Content" at bounding box center [102, 168] width 33 height 39
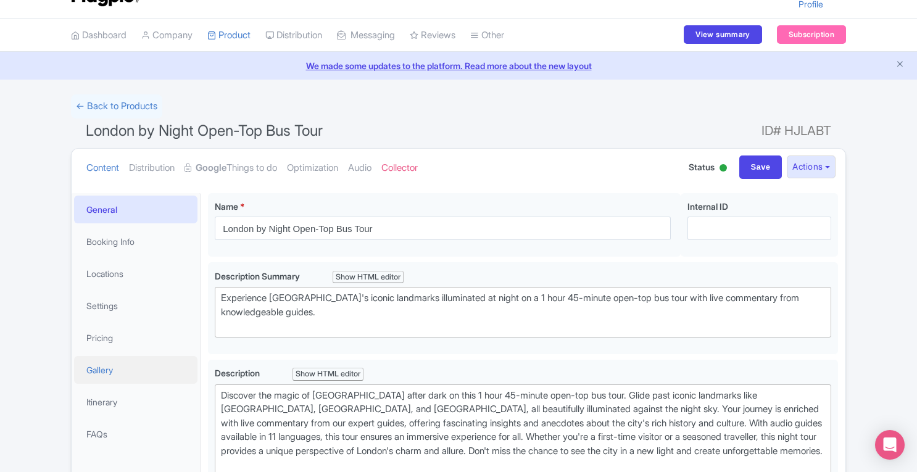
click at [109, 371] on link "Gallery" at bounding box center [135, 370] width 123 height 28
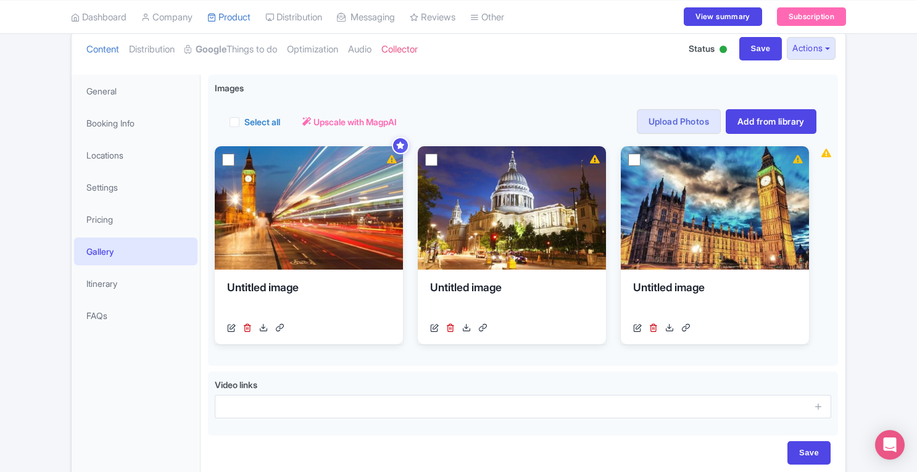
scroll to position [0, 0]
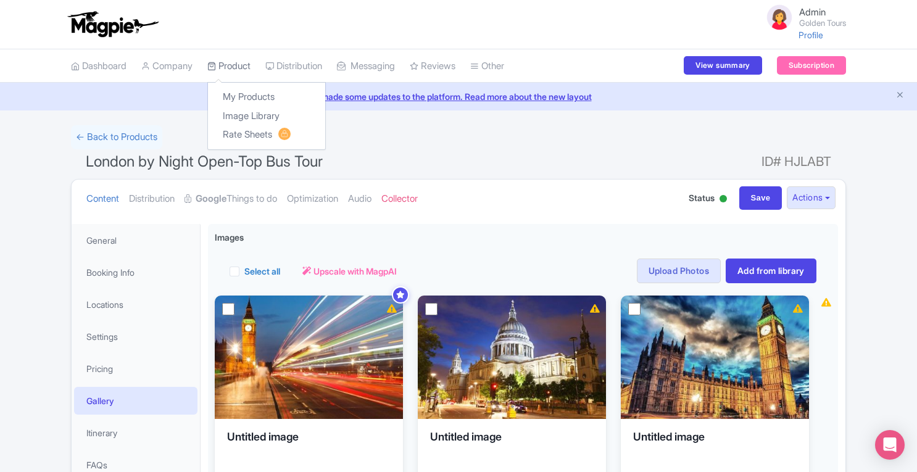
click at [236, 65] on link "Product" at bounding box center [228, 66] width 43 height 34
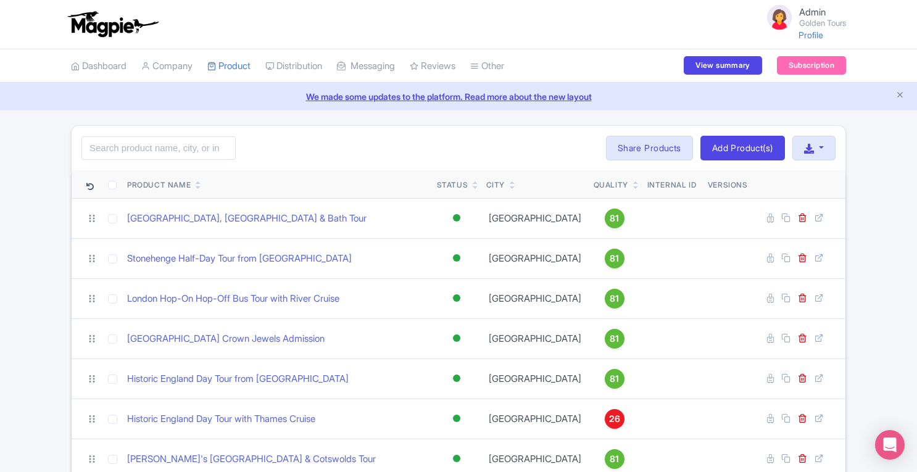
scroll to position [137, 0]
click at [806, 39] on link "Profile" at bounding box center [810, 35] width 25 height 10
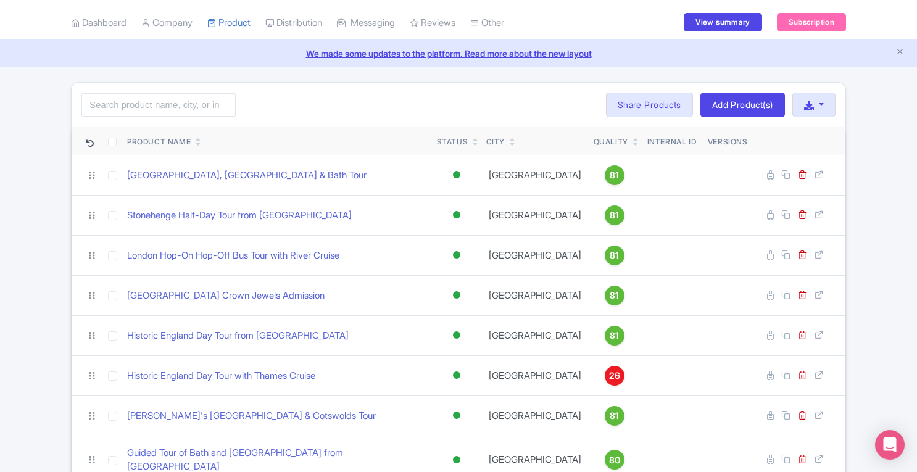
scroll to position [39, 0]
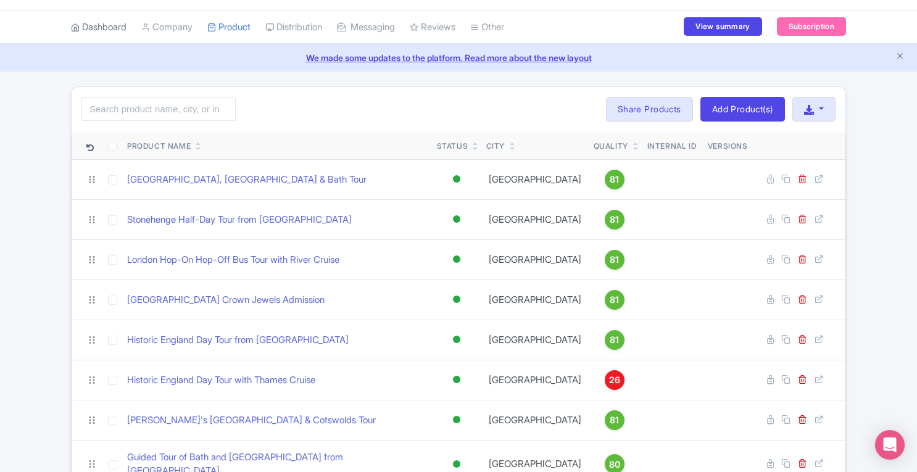
click at [95, 25] on link "Dashboard" at bounding box center [99, 27] width 56 height 34
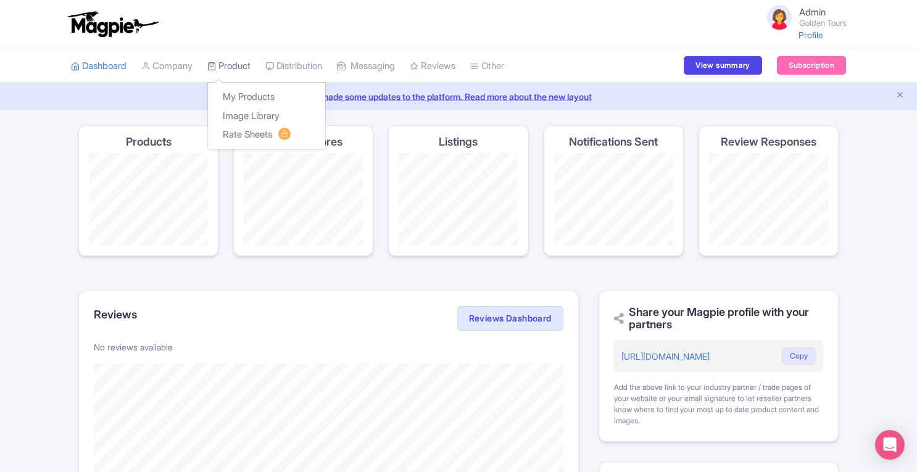
click at [236, 64] on link "Product" at bounding box center [228, 66] width 43 height 34
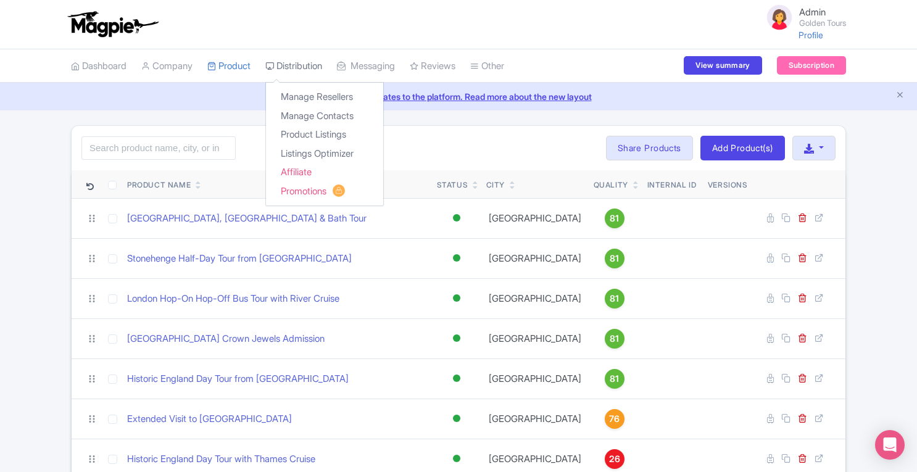
click at [296, 61] on link "Distribution" at bounding box center [293, 66] width 57 height 34
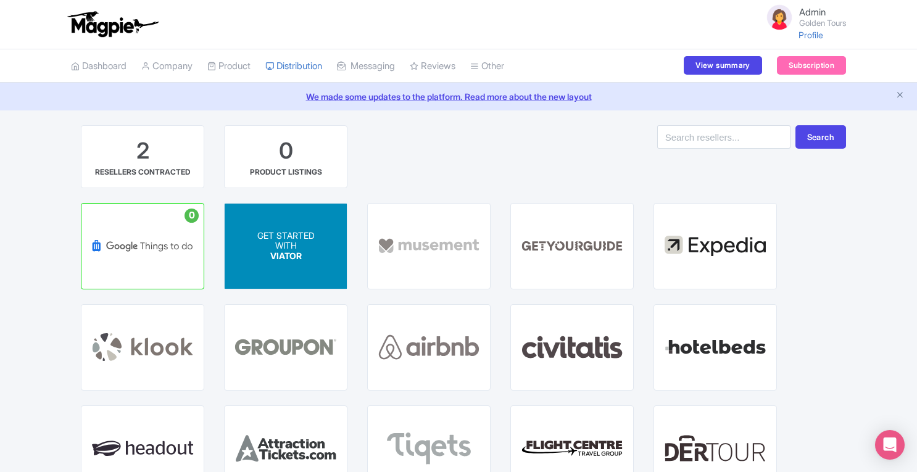
click at [270, 244] on p "WITH" at bounding box center [285, 246] width 57 height 10
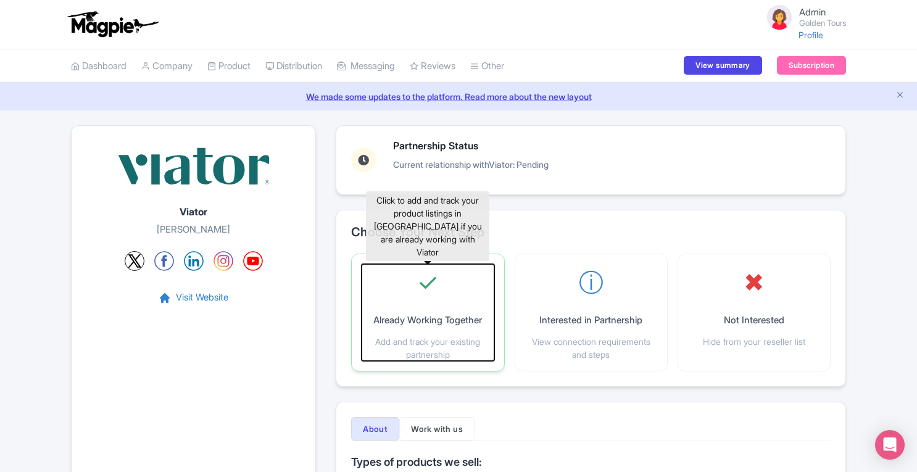
click at [445, 359] on p "Add and track your existing partnership" at bounding box center [427, 348] width 132 height 26
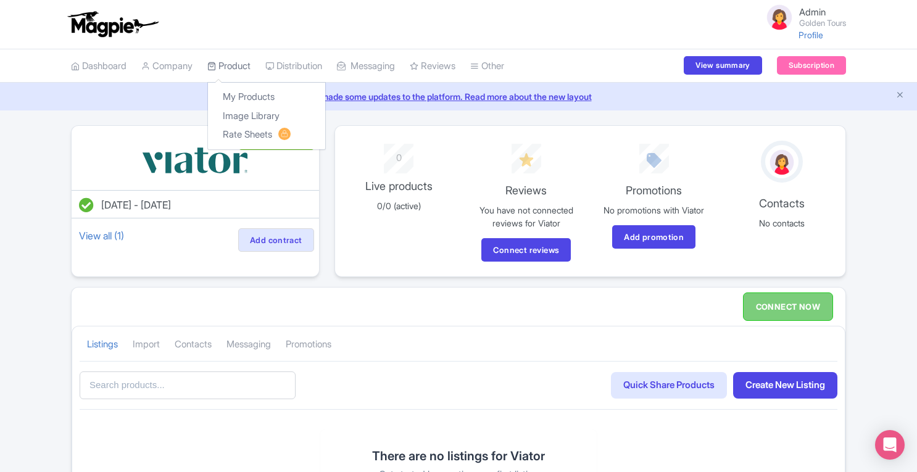
click at [223, 64] on link "Product" at bounding box center [228, 66] width 43 height 34
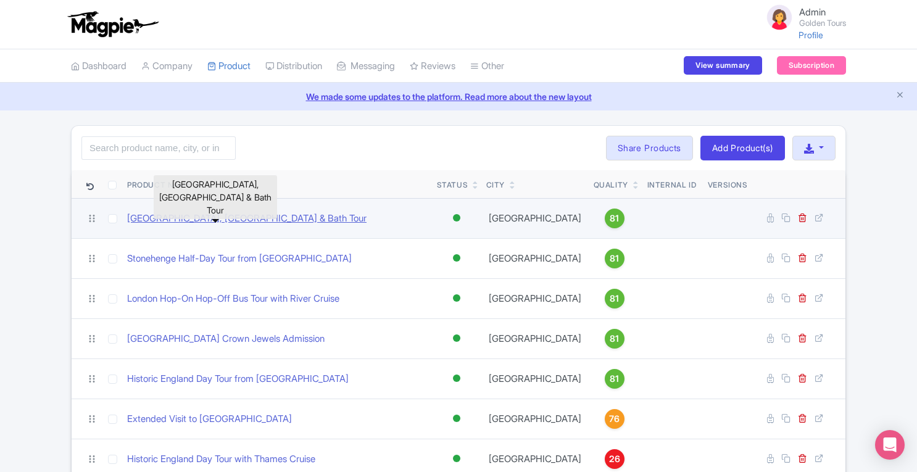
click at [278, 212] on link "[GEOGRAPHIC_DATA], [GEOGRAPHIC_DATA] & Bath Tour" at bounding box center [246, 219] width 239 height 14
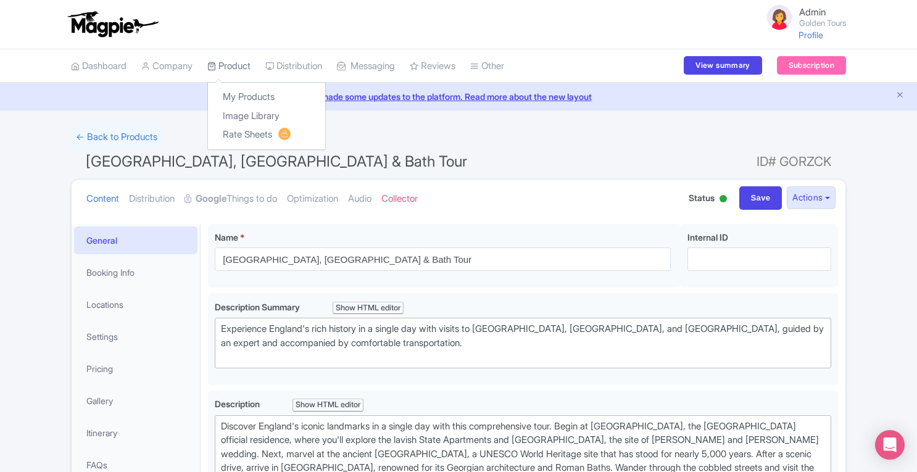
click at [236, 69] on link "Product" at bounding box center [228, 66] width 43 height 34
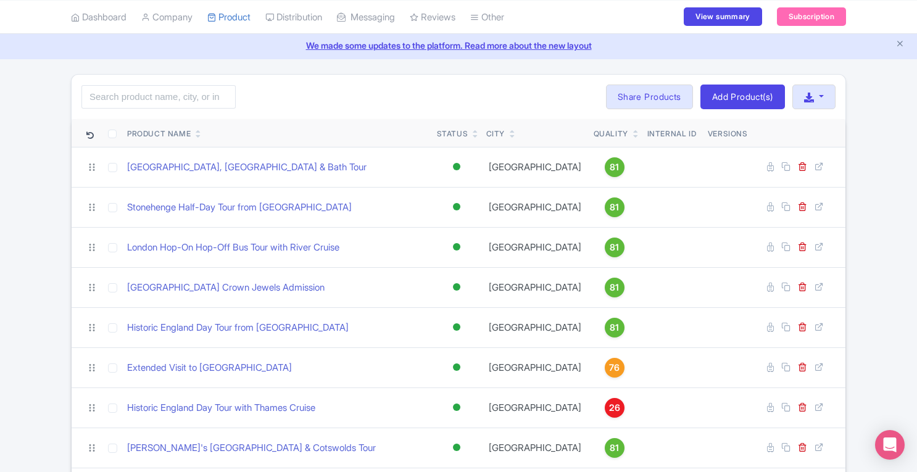
scroll to position [42, 0]
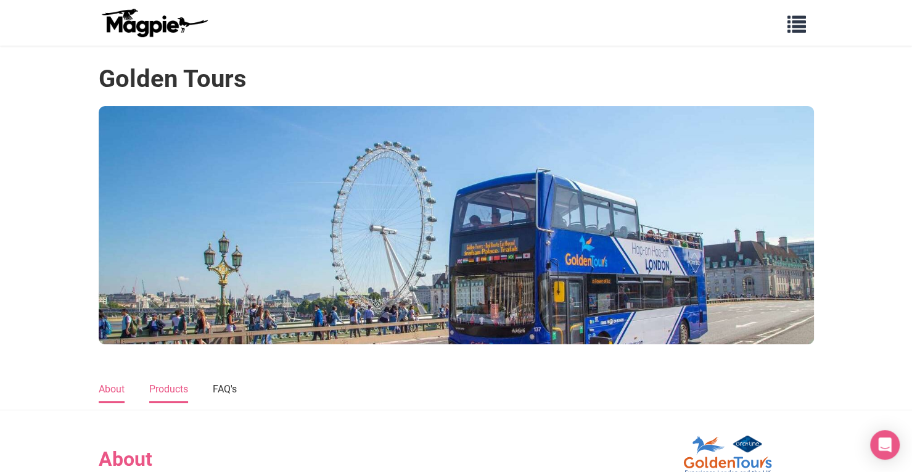
click at [173, 387] on link "Products" at bounding box center [168, 390] width 39 height 26
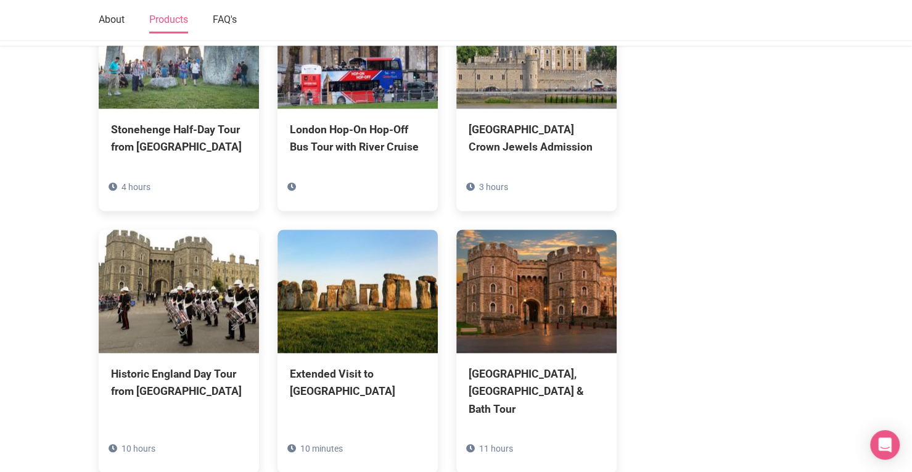
scroll to position [825, 0]
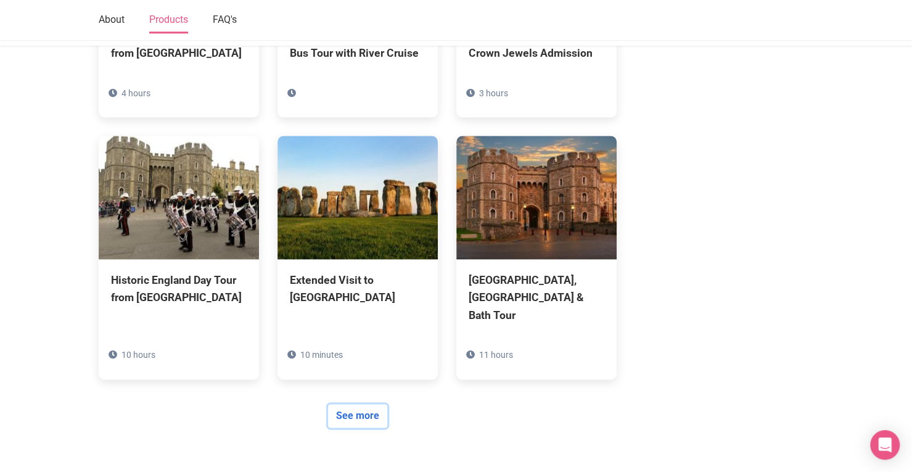
click at [374, 427] on link "See more" at bounding box center [357, 415] width 59 height 23
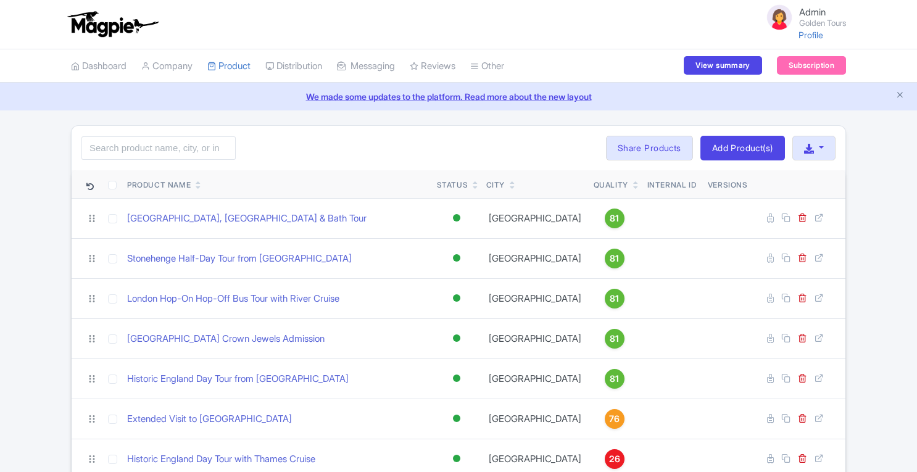
scroll to position [39, 0]
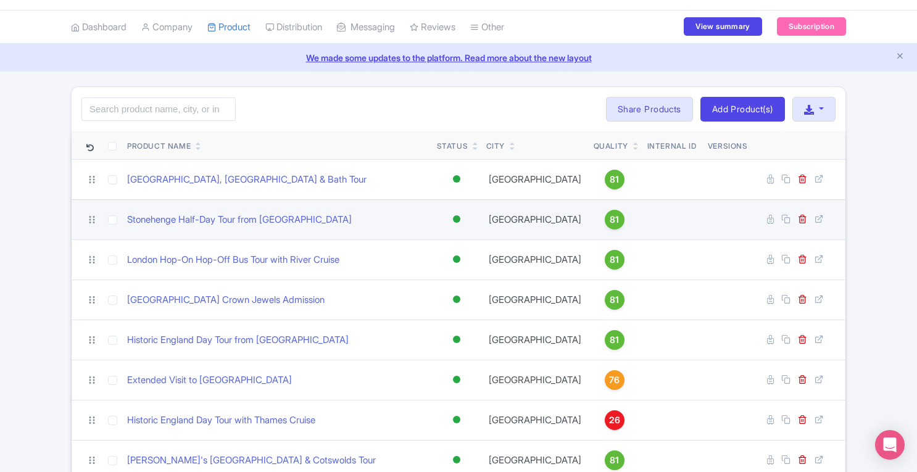
click at [609, 220] on span "81" at bounding box center [613, 220] width 9 height 14
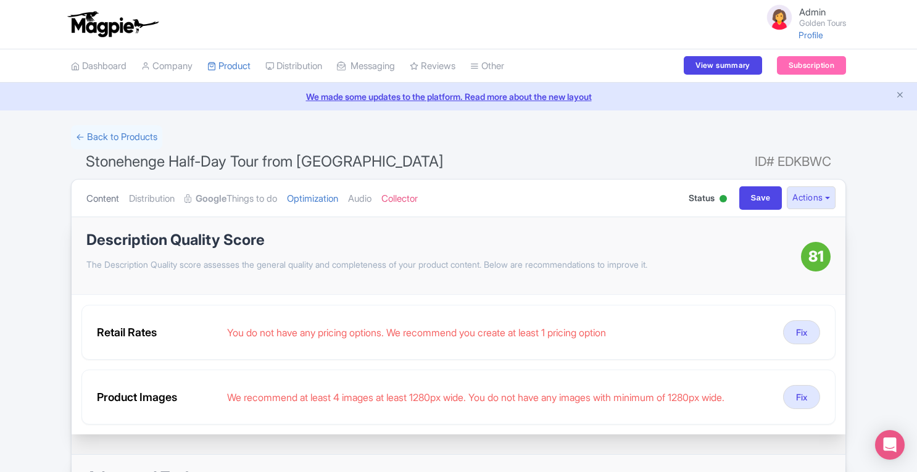
click at [93, 199] on link "Content" at bounding box center [102, 198] width 33 height 39
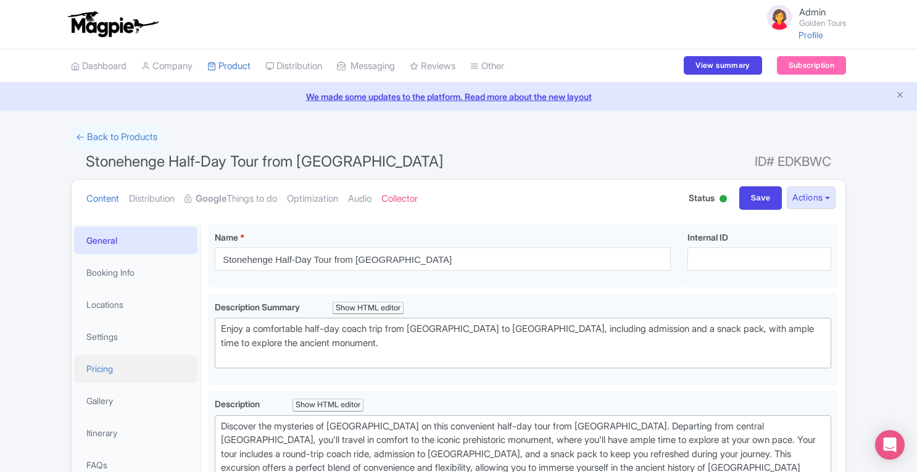
click at [112, 366] on link "Pricing" at bounding box center [135, 369] width 123 height 28
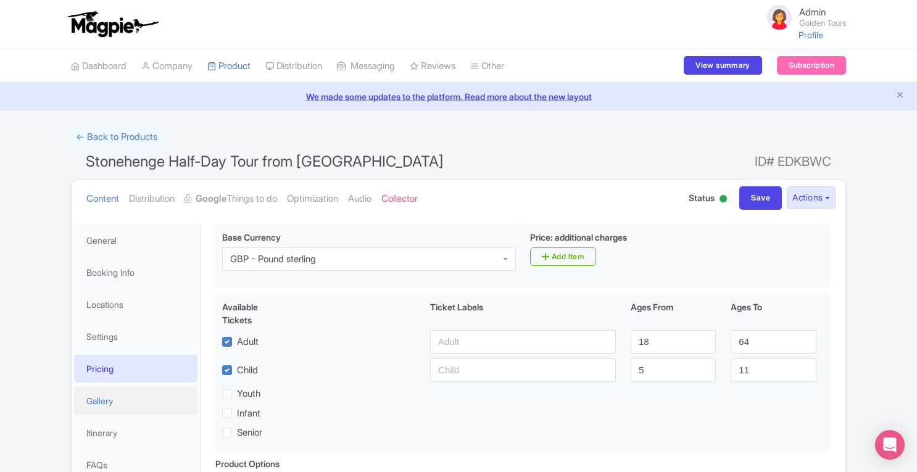
click at [106, 393] on link "Gallery" at bounding box center [135, 401] width 123 height 28
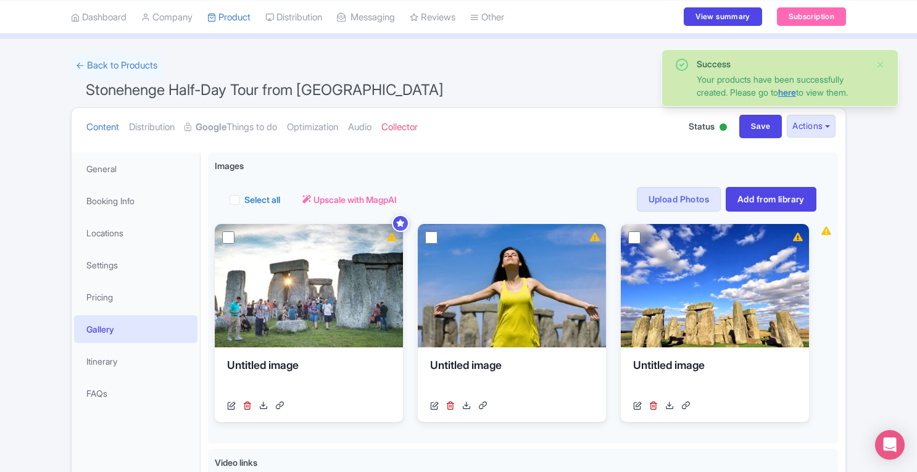
scroll to position [48, 0]
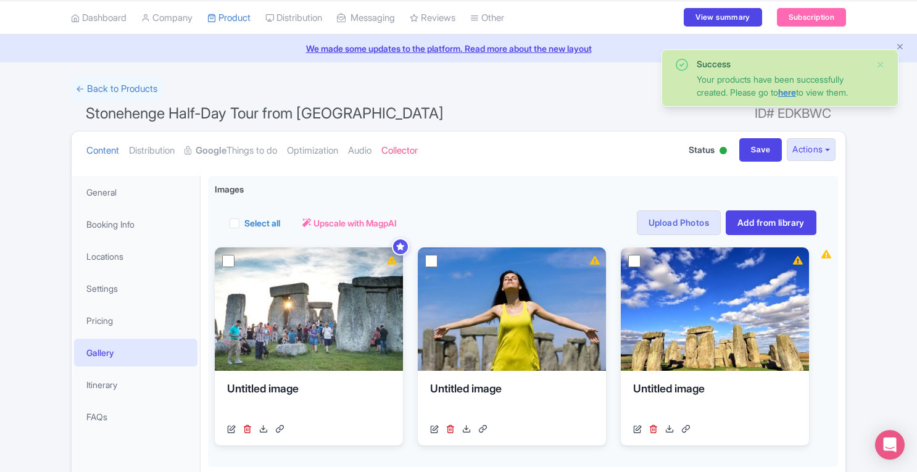
click at [793, 93] on link "here" at bounding box center [787, 92] width 18 height 10
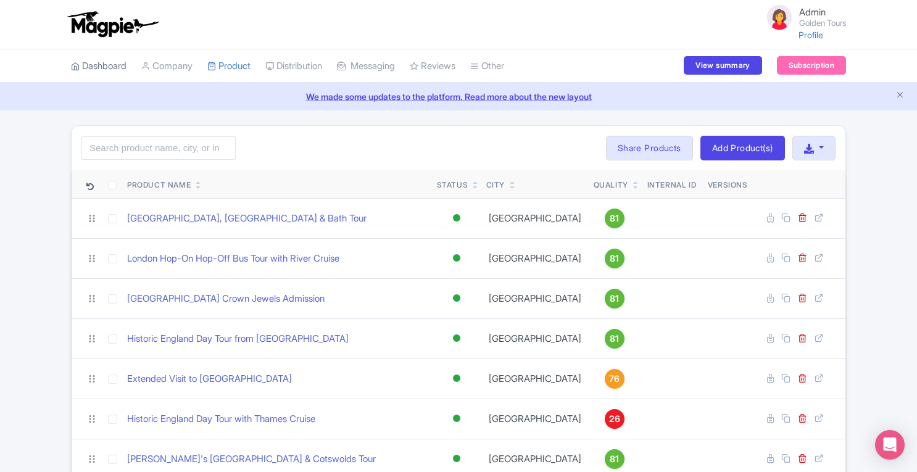
click at [117, 66] on link "Dashboard" at bounding box center [99, 66] width 56 height 34
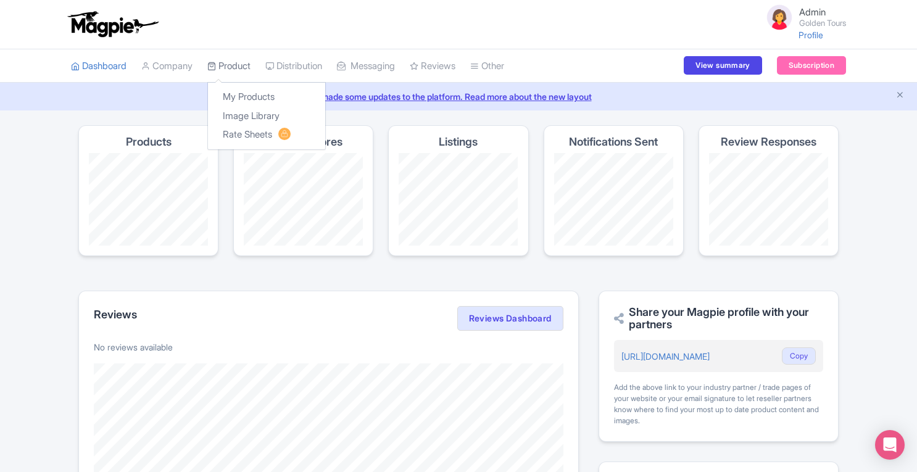
click at [250, 65] on link "Product" at bounding box center [228, 66] width 43 height 34
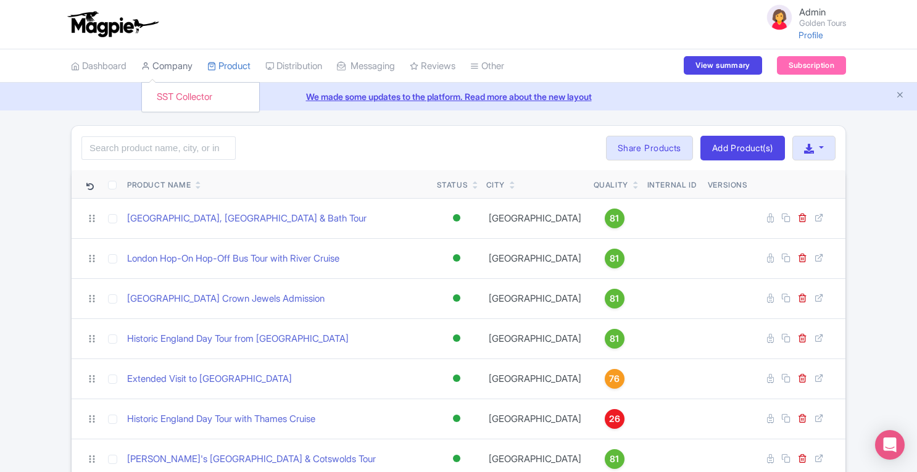
click at [175, 67] on link "Company" at bounding box center [166, 66] width 51 height 34
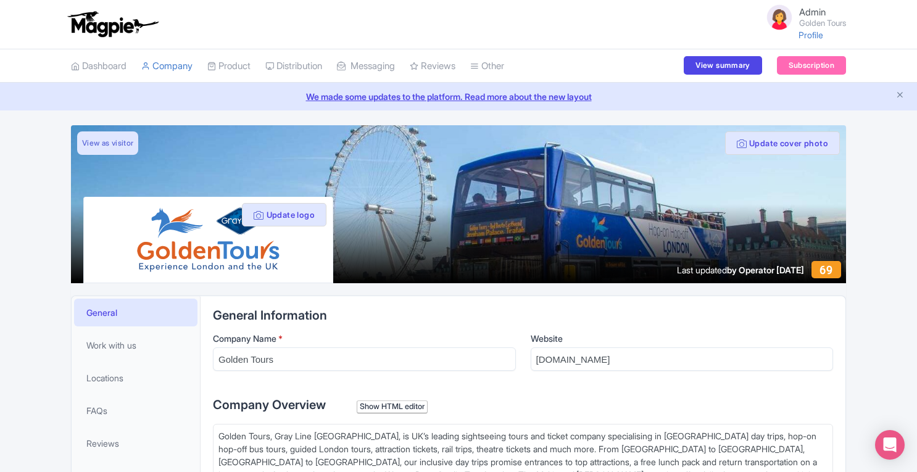
scroll to position [560, 0]
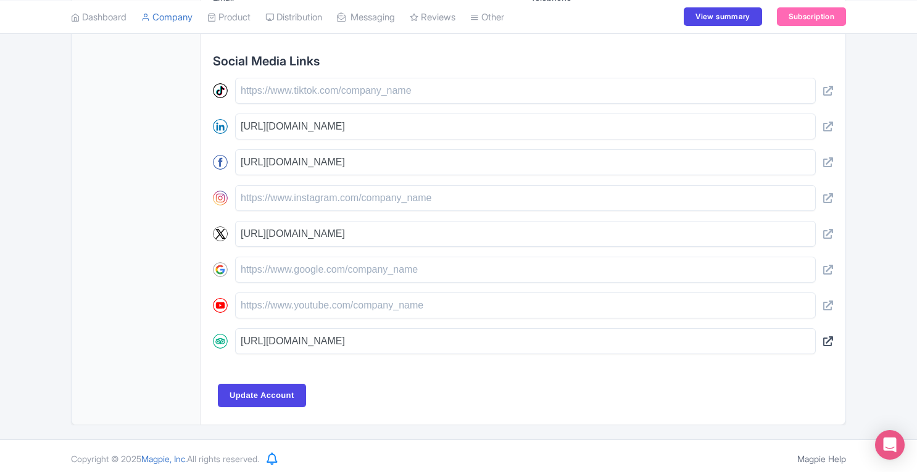
click at [825, 337] on icon at bounding box center [828, 341] width 10 height 10
